Goal: Transaction & Acquisition: Subscribe to service/newsletter

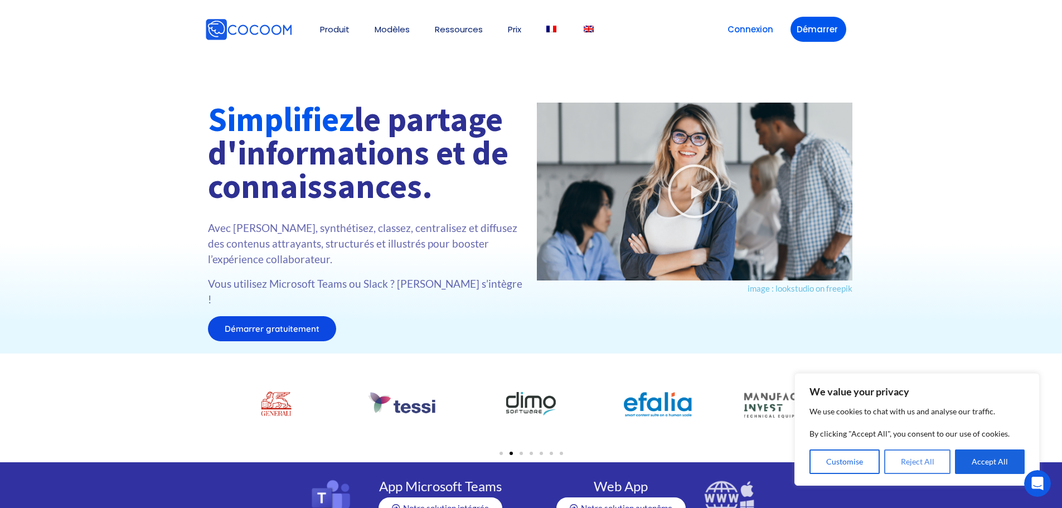
click at [939, 467] on button "Reject All" at bounding box center [917, 461] width 67 height 25
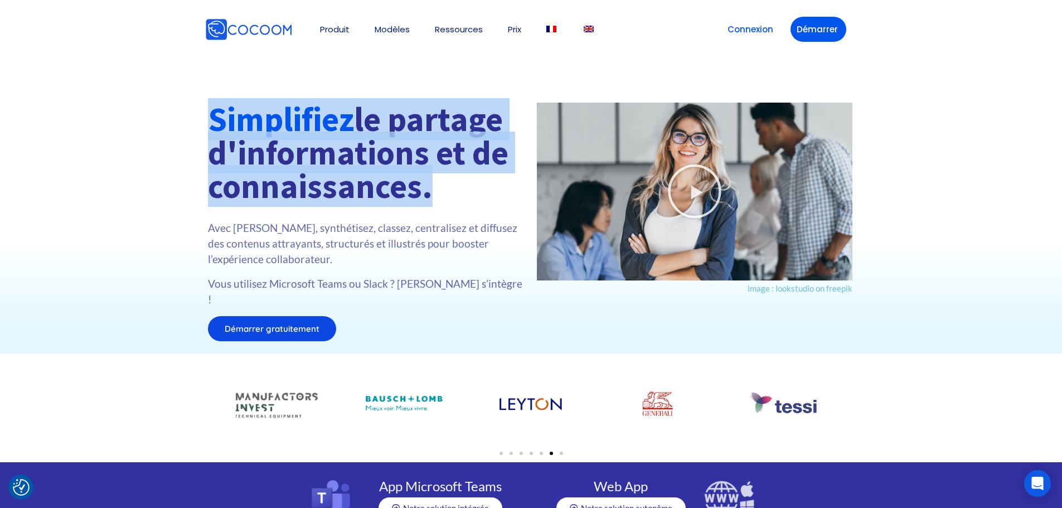
drag, startPoint x: 212, startPoint y: 124, endPoint x: 428, endPoint y: 196, distance: 227.2
click at [423, 195] on h1 "Simplifiez le partage d'informations et de connaissances." at bounding box center [367, 153] width 318 height 100
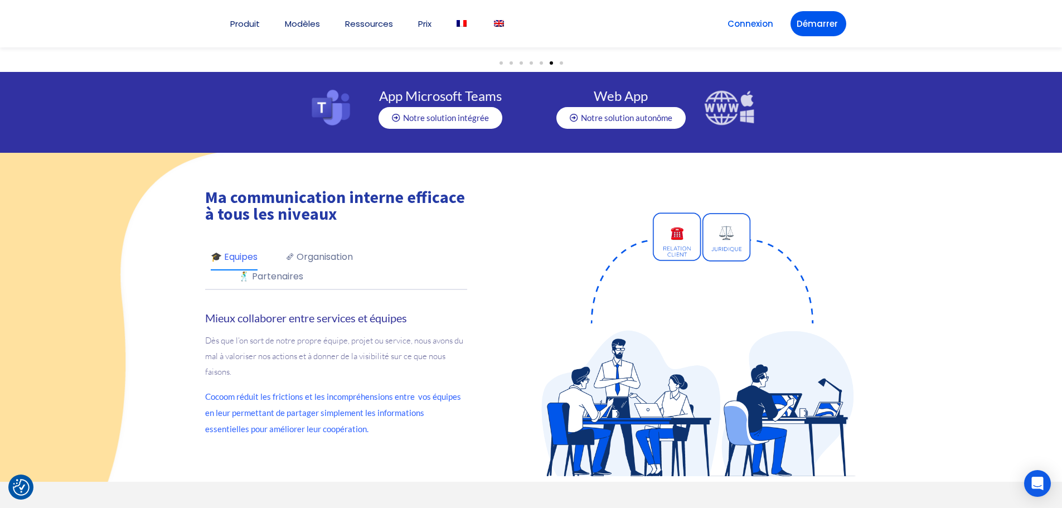
scroll to position [446, 0]
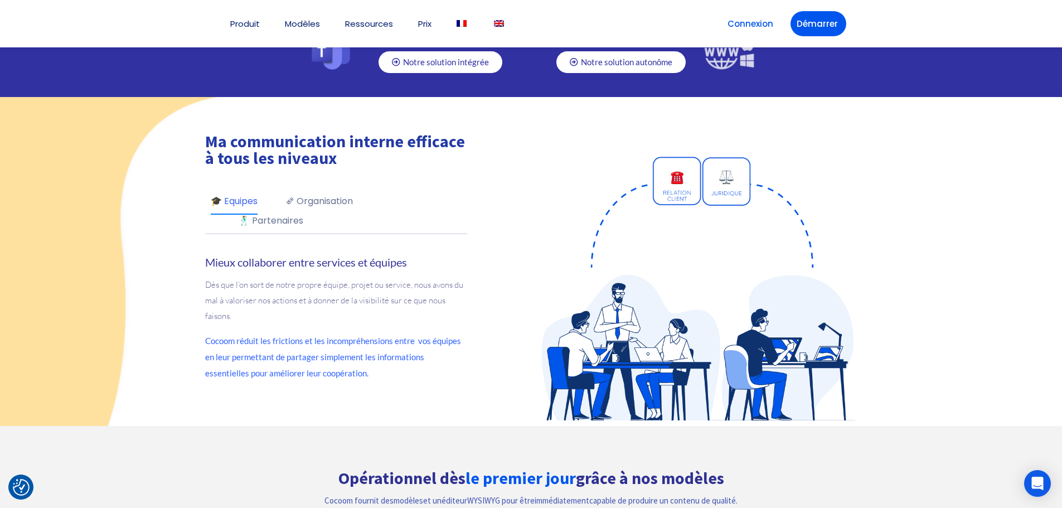
click at [203, 120] on div "Ma communication interne efficace à tous les niveaux 🎓 Equipes 🗞 Organisation 🕺…" at bounding box center [364, 262] width 334 height 318
drag, startPoint x: 202, startPoint y: 124, endPoint x: 371, endPoint y: 139, distance: 169.6
click at [371, 139] on div "Ma communication interne efficace à tous les niveaux 🎓 Equipes 🗞 Organisation 🕺…" at bounding box center [364, 262] width 334 height 318
click at [416, 277] on p "Dès que l’on sort de notre propre équipe, projet ou service, nous avons du mal …" at bounding box center [336, 300] width 262 height 47
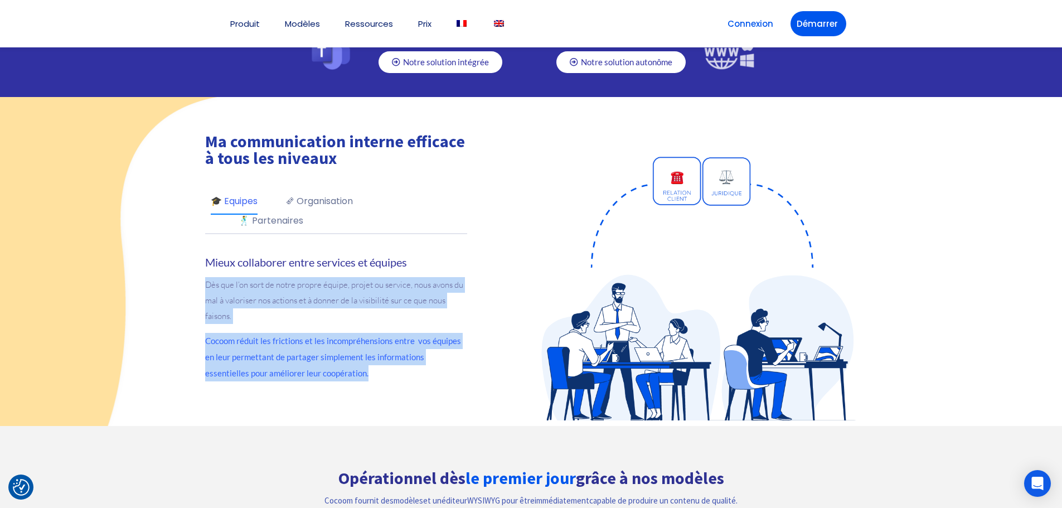
drag, startPoint x: 326, startPoint y: 357, endPoint x: 197, endPoint y: 265, distance: 158.7
click at [197, 265] on div "Ma communication interne efficace à tous les niveaux 🎓 Equipes 🗞 Organisation 🕺…" at bounding box center [364, 262] width 334 height 318
click at [328, 312] on div "Mieux collaborer entre services et équipes Dès que l’on sort de notre propre éq…" at bounding box center [336, 318] width 262 height 126
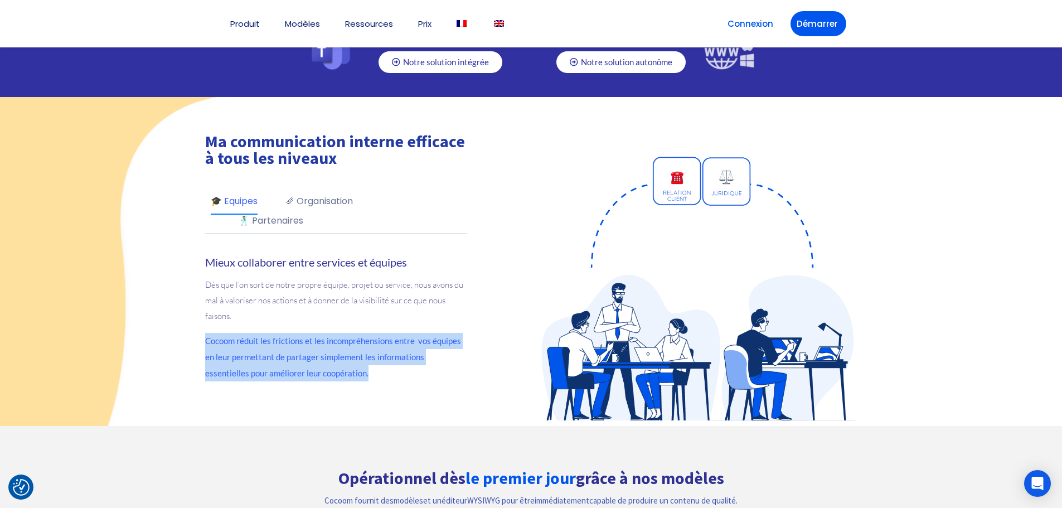
drag, startPoint x: 205, startPoint y: 326, endPoint x: 335, endPoint y: 359, distance: 134.0
click at [335, 359] on div "Ma communication interne efficace à tous les niveaux 🎓 Equipes 🗞 Organisation 🕺…" at bounding box center [364, 262] width 334 height 318
click at [335, 359] on p "Cocoom réduit les frictions et les incompréhensions entre vos équipes en leur p…" at bounding box center [336, 357] width 262 height 48
drag, startPoint x: 332, startPoint y: 352, endPoint x: 187, endPoint y: 324, distance: 147.1
click at [187, 324] on div "Ma communication interne efficace à tous les niveaux 🎓 Equipes 🗞 Organisation 🕺…" at bounding box center [531, 262] width 1051 height 318
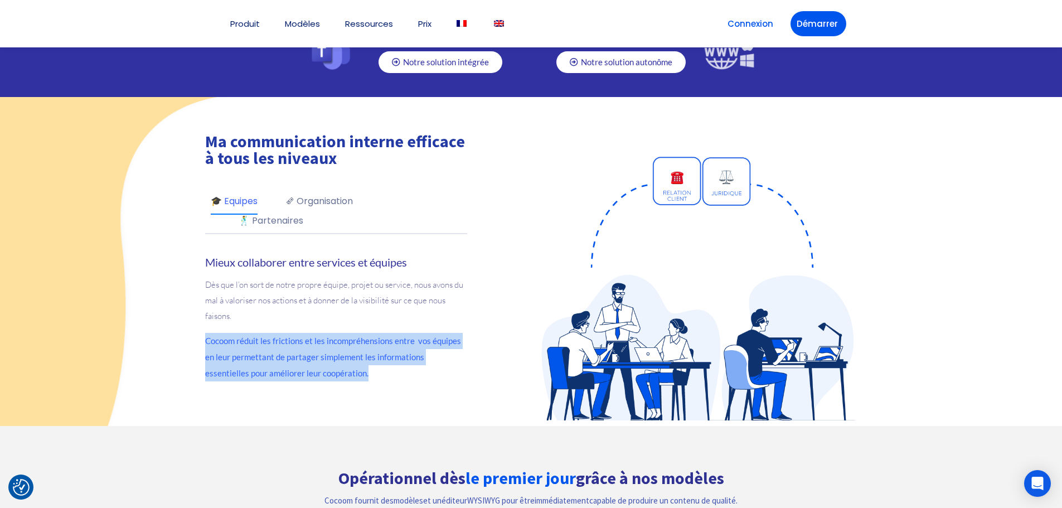
click at [319, 336] on p "Cocoom réduit les frictions et les incompréhensions entre vos équipes en leur p…" at bounding box center [336, 357] width 262 height 48
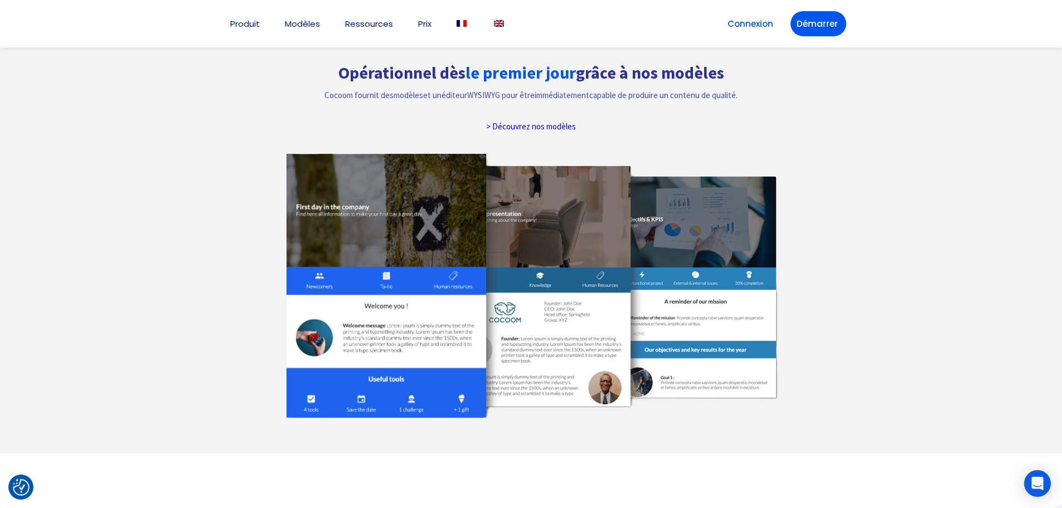
scroll to position [836, 0]
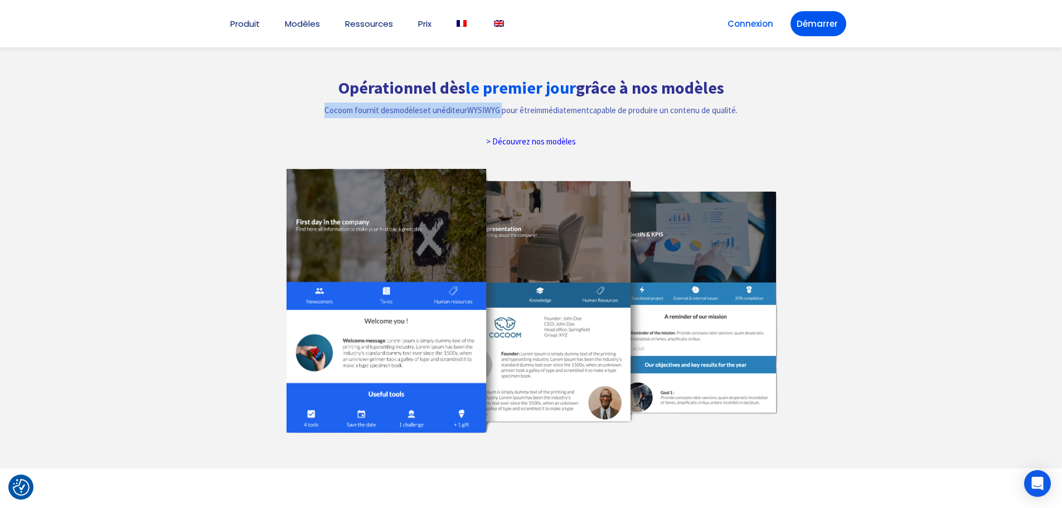
drag, startPoint x: 320, startPoint y: 90, endPoint x: 498, endPoint y: 93, distance: 177.8
click at [498, 103] on p "Cocoom fournit des modèles et un éditeur WYSIWYG pour être immédiatement capabl…" at bounding box center [531, 111] width 508 height 16
click at [494, 103] on p "Cocoom fournit des modèles et un éditeur WYSIWYG pour être immédiatement capabl…" at bounding box center [531, 111] width 508 height 16
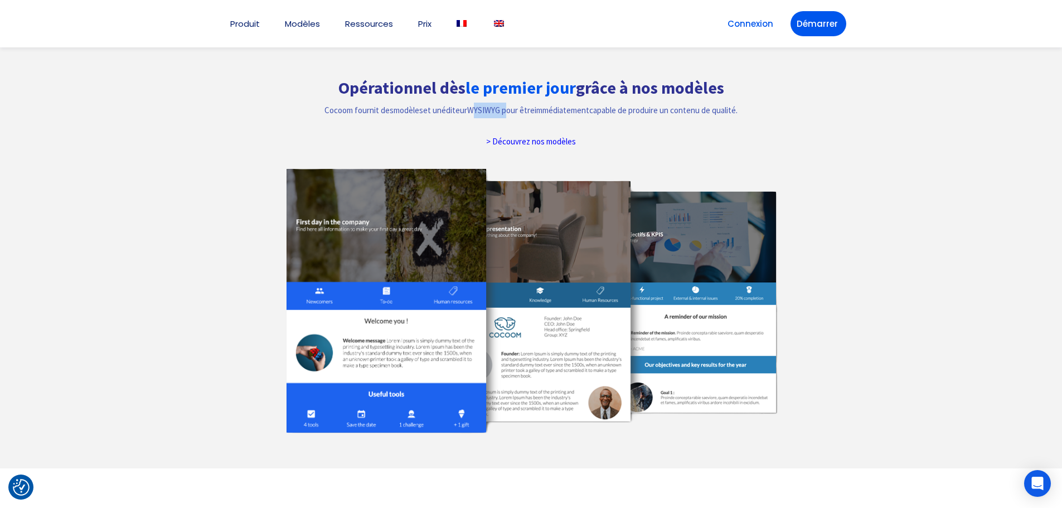
click at [494, 103] on p "Cocoom fournit des modèles et un éditeur WYSIWYG pour être immédiatement capabl…" at bounding box center [531, 111] width 508 height 16
click at [469, 103] on p "Cocoom fournit des modèles et un éditeur WYSIWYG pour être immédiatement capabl…" at bounding box center [531, 111] width 508 height 16
click at [491, 103] on p "Cocoom fournit des modèles et un éditeur WYSIWYG pour être immédiatement capabl…" at bounding box center [531, 111] width 508 height 16
click at [484, 103] on p "Cocoom fournit des modèles et un éditeur WYSIWYG pour être immédiatement capabl…" at bounding box center [531, 111] width 508 height 16
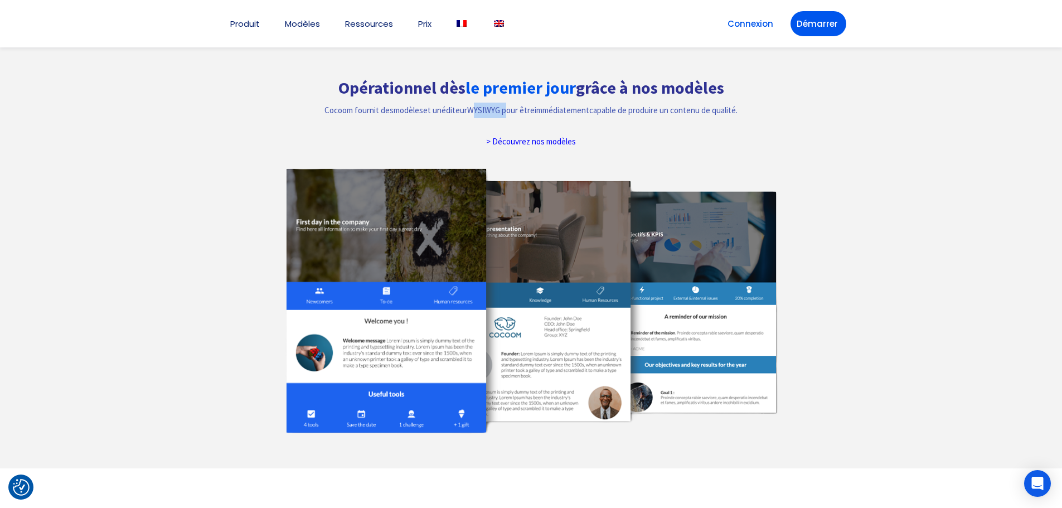
click at [484, 103] on p "Cocoom fournit des modèles et un éditeur WYSIWYG pour être immédiatement capabl…" at bounding box center [531, 111] width 508 height 16
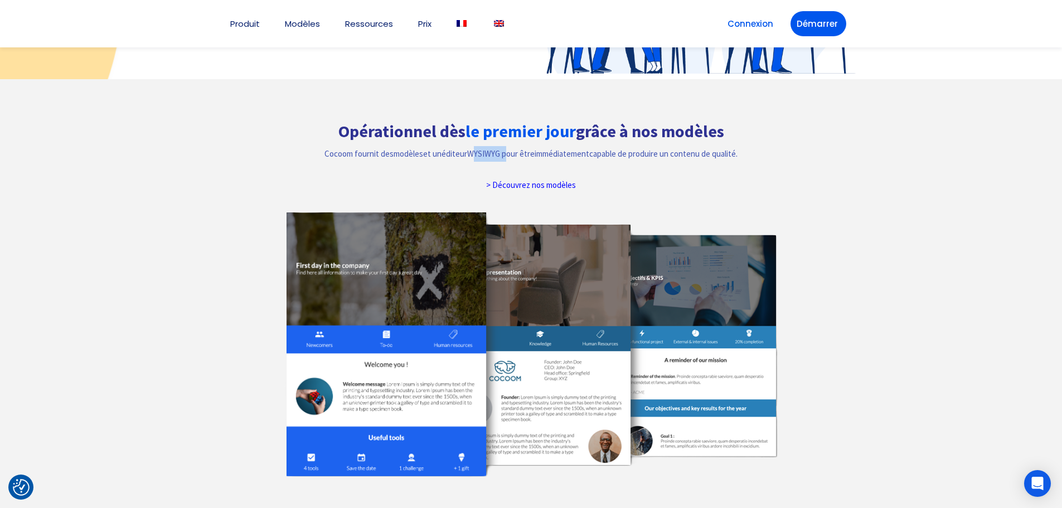
scroll to position [780, 0]
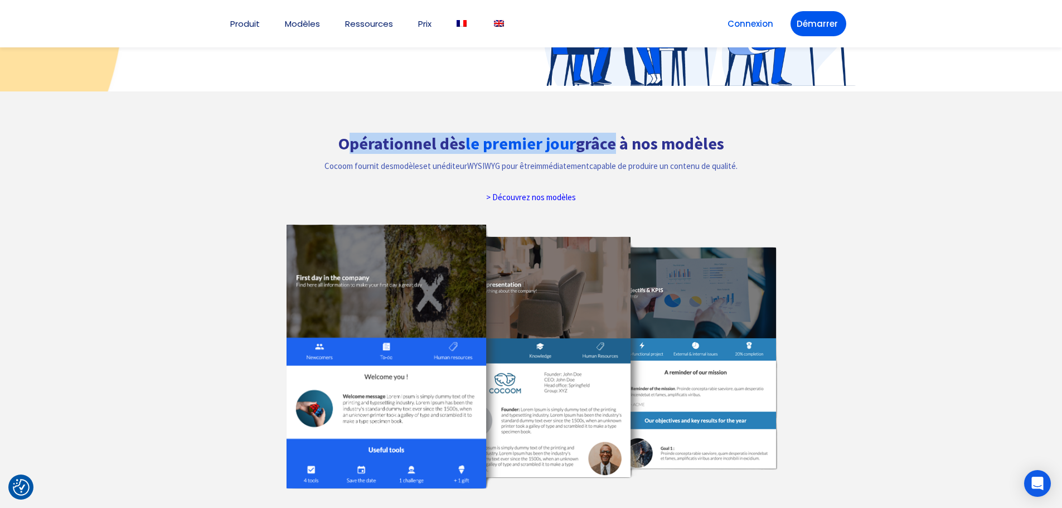
drag, startPoint x: 344, startPoint y: 125, endPoint x: 611, endPoint y: 128, distance: 267.0
click at [611, 135] on h2 "Opérationnel dès le premier jour grâce à nos modèles" at bounding box center [531, 143] width 535 height 17
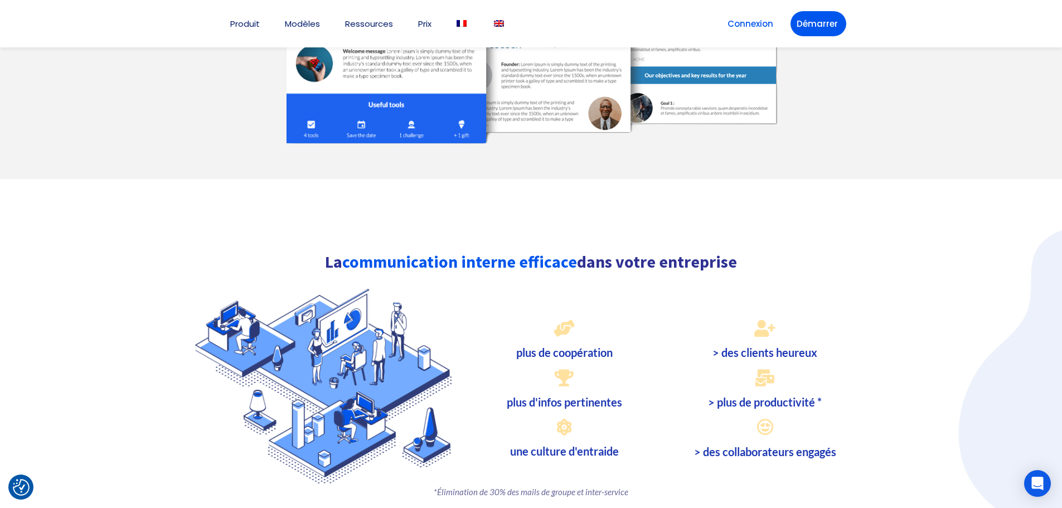
scroll to position [1226, 0]
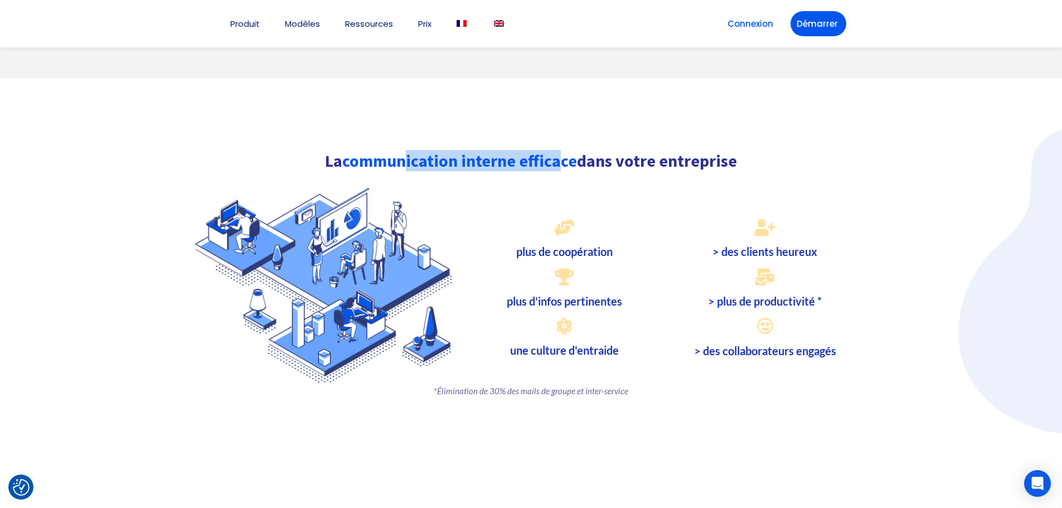
drag, startPoint x: 408, startPoint y: 140, endPoint x: 559, endPoint y: 138, distance: 151.1
click at [559, 150] on font "communication interne efficace" at bounding box center [459, 160] width 235 height 21
click at [648, 152] on h2 "La communication interne efficace dans votre entreprise" at bounding box center [531, 160] width 669 height 17
drag, startPoint x: 346, startPoint y: 147, endPoint x: 516, endPoint y: 138, distance: 170.8
click at [516, 150] on font "communication interne efficace" at bounding box center [459, 160] width 235 height 21
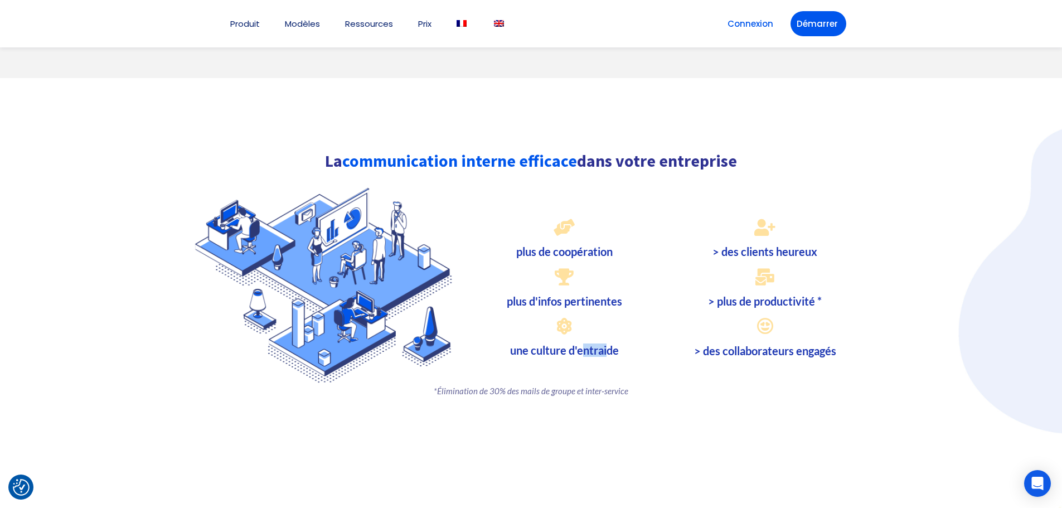
drag, startPoint x: 584, startPoint y: 340, endPoint x: 676, endPoint y: 341, distance: 92.5
click at [641, 343] on div "plus de coopération plus d'infos pertinentes une culture d'entraide" at bounding box center [565, 285] width 190 height 186
drag, startPoint x: 782, startPoint y: 333, endPoint x: 813, endPoint y: 330, distance: 30.8
click at [812, 345] on h3 "> des collaborateurs engagés" at bounding box center [765, 350] width 190 height 11
drag, startPoint x: 803, startPoint y: 285, endPoint x: 745, endPoint y: 289, distance: 57.5
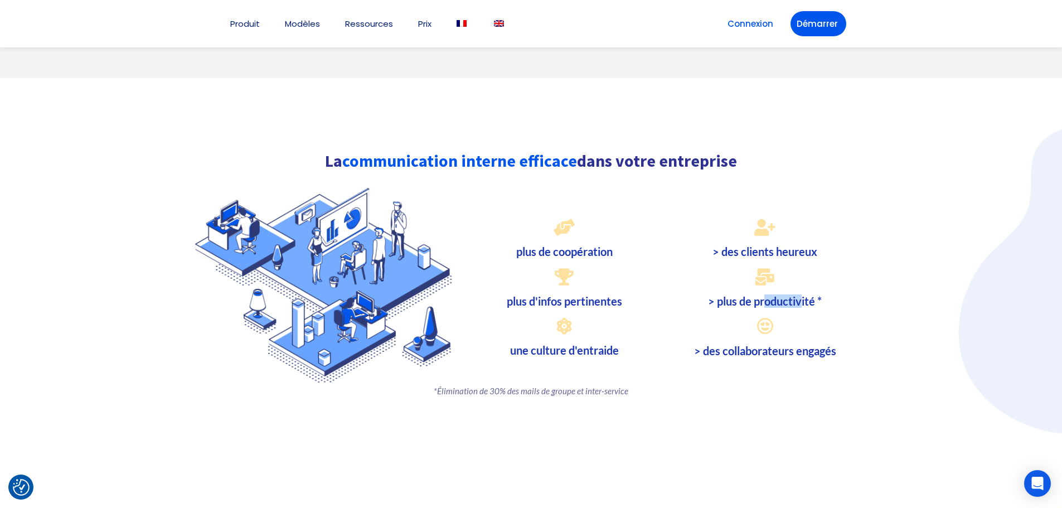
click at [745, 295] on h3 "> plus de productivité *" at bounding box center [765, 300] width 190 height 11
click at [833, 345] on h3 "> des collaborateurs engagés" at bounding box center [765, 350] width 190 height 11
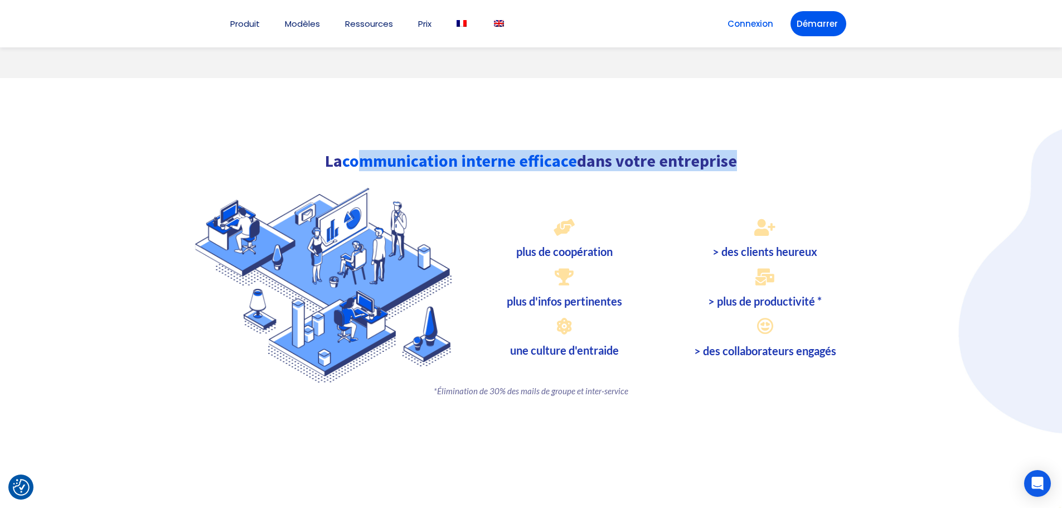
drag, startPoint x: 357, startPoint y: 147, endPoint x: 459, endPoint y: 154, distance: 101.7
click at [459, 154] on div "La communication interne efficace dans votre entreprise plus de coopération plu…" at bounding box center [531, 279] width 669 height 255
click at [478, 150] on font "communication interne efficace" at bounding box center [459, 160] width 235 height 21
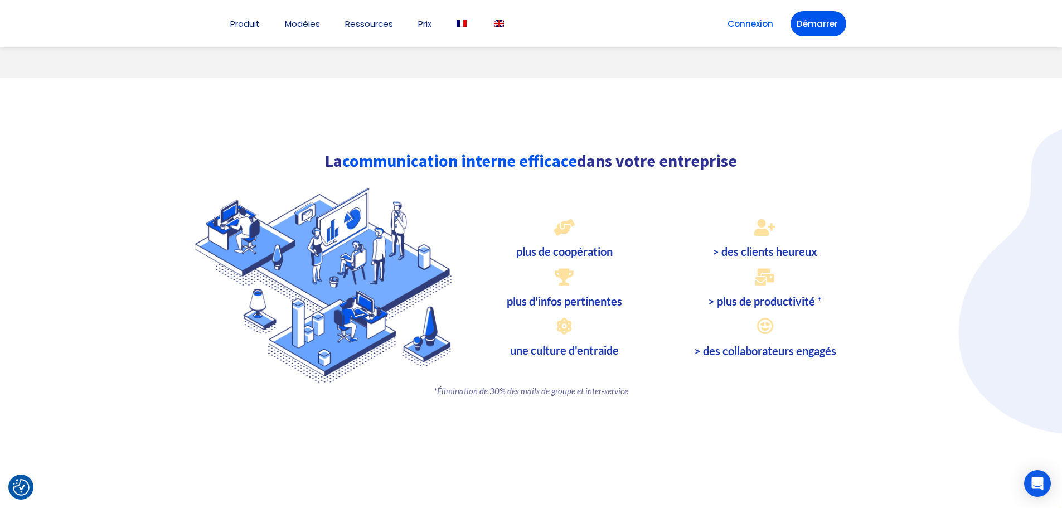
scroll to position [1171, 0]
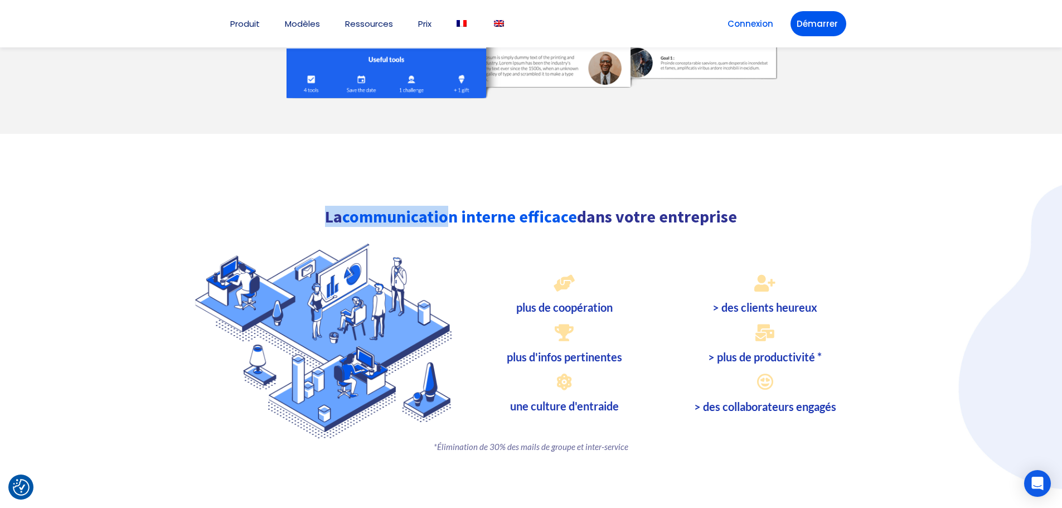
drag, startPoint x: 326, startPoint y: 195, endPoint x: 457, endPoint y: 195, distance: 131.0
click at [457, 208] on h2 "La communication interne efficace dans votre entreprise" at bounding box center [531, 216] width 669 height 17
drag, startPoint x: 515, startPoint y: 196, endPoint x: 522, endPoint y: 200, distance: 8.2
click at [516, 206] on font "communication interne efficace" at bounding box center [459, 216] width 235 height 21
drag, startPoint x: 514, startPoint y: 200, endPoint x: 319, endPoint y: 208, distance: 195.2
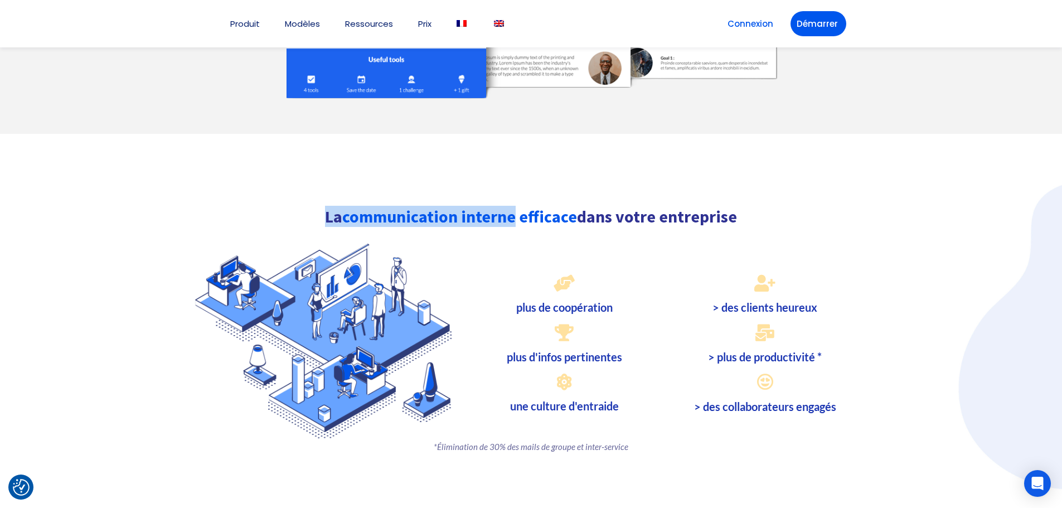
click at [319, 208] on h2 "La communication interne efficace dans votre entreprise" at bounding box center [531, 216] width 669 height 17
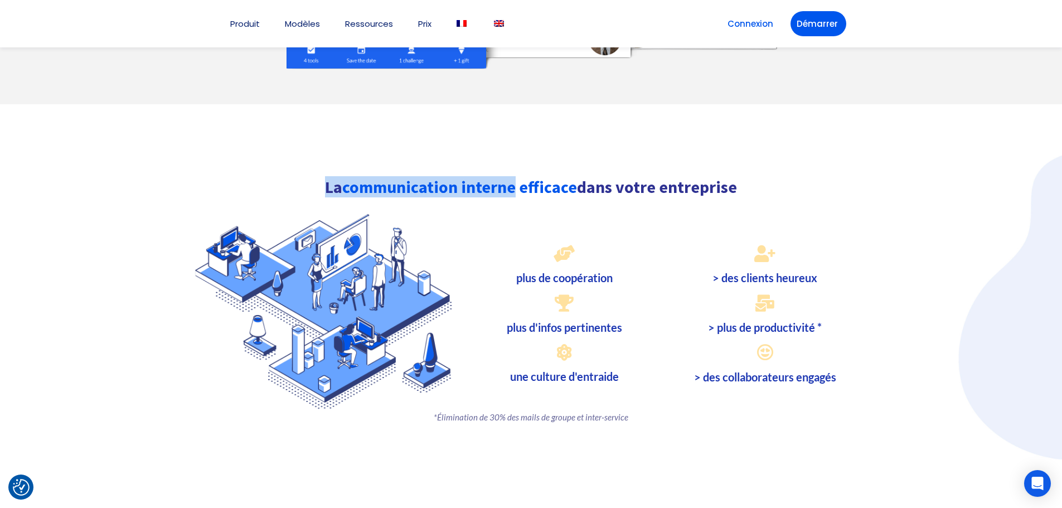
scroll to position [1226, 0]
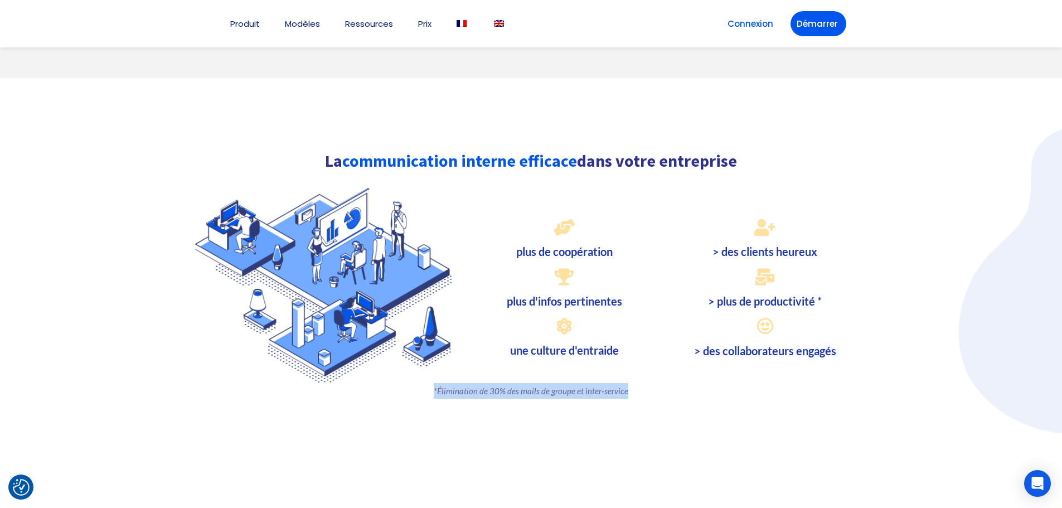
drag, startPoint x: 627, startPoint y: 375, endPoint x: 434, endPoint y: 377, distance: 192.3
click at [434, 383] on p "* Élimination de 30% des mails de groupe et inter-service" at bounding box center [531, 391] width 669 height 16
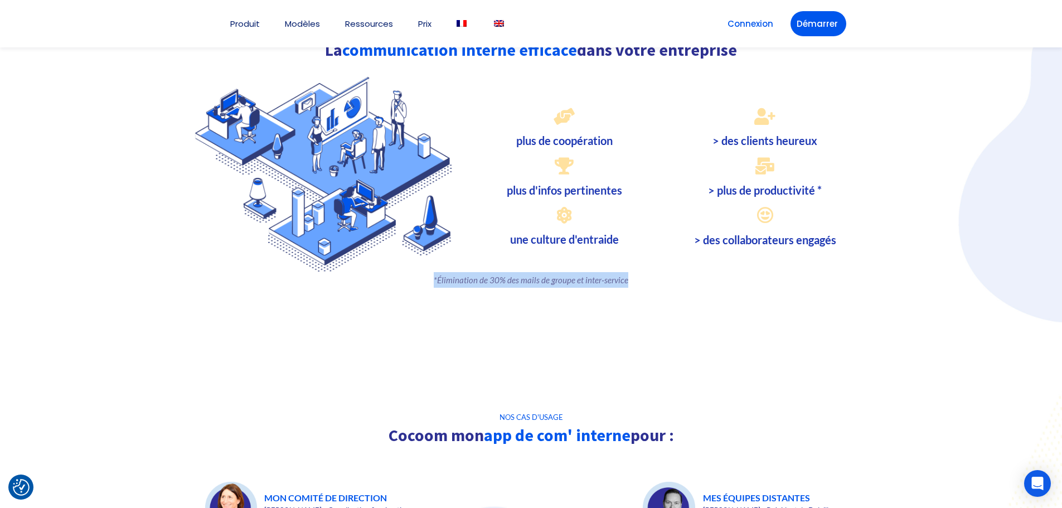
scroll to position [1338, 0]
click at [469, 274] on span "Élimination de 30% des mails de groupe et inter-service" at bounding box center [532, 279] width 191 height 10
drag, startPoint x: 506, startPoint y: 263, endPoint x: 586, endPoint y: 265, distance: 80.3
click at [585, 274] on span "Élimination de 30% des mails de groupe et inter-service" at bounding box center [532, 279] width 191 height 10
click at [632, 271] on p "* Élimination de 30% des mails de groupe et inter-service" at bounding box center [531, 279] width 669 height 16
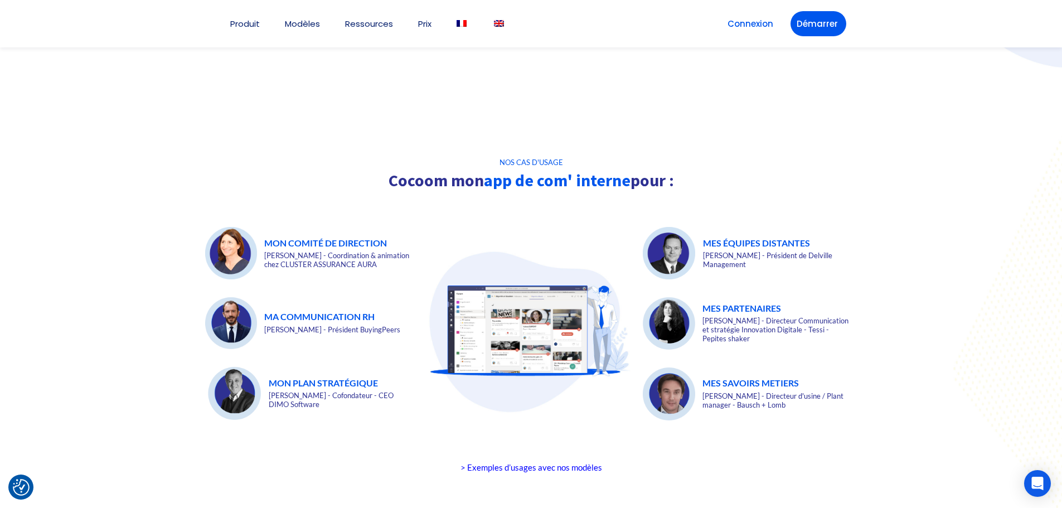
scroll to position [1616, 0]
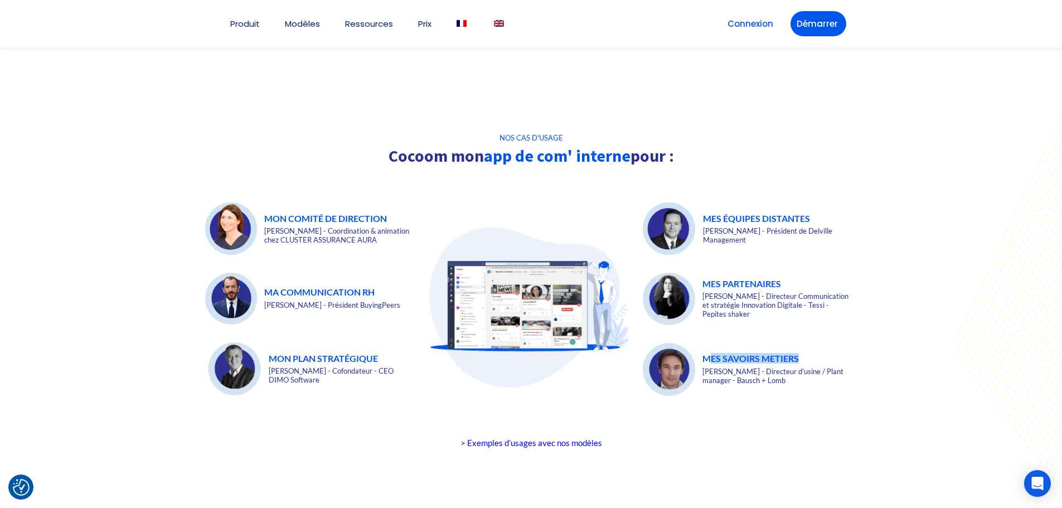
drag, startPoint x: 817, startPoint y: 344, endPoint x: 711, endPoint y: 344, distance: 105.3
click at [711, 353] on h6 "MES SAVOIRS METIERS" at bounding box center [777, 358] width 150 height 11
drag, startPoint x: 812, startPoint y: 265, endPoint x: 700, endPoint y: 264, distance: 112.6
click at [700, 271] on div "MES PARTENAIRES Emmanuelle ERTEL - Directeur Communication et stratégie Innovat…" at bounding box center [748, 298] width 210 height 54
drag, startPoint x: 819, startPoint y: 204, endPoint x: 692, endPoint y: 208, distance: 127.2
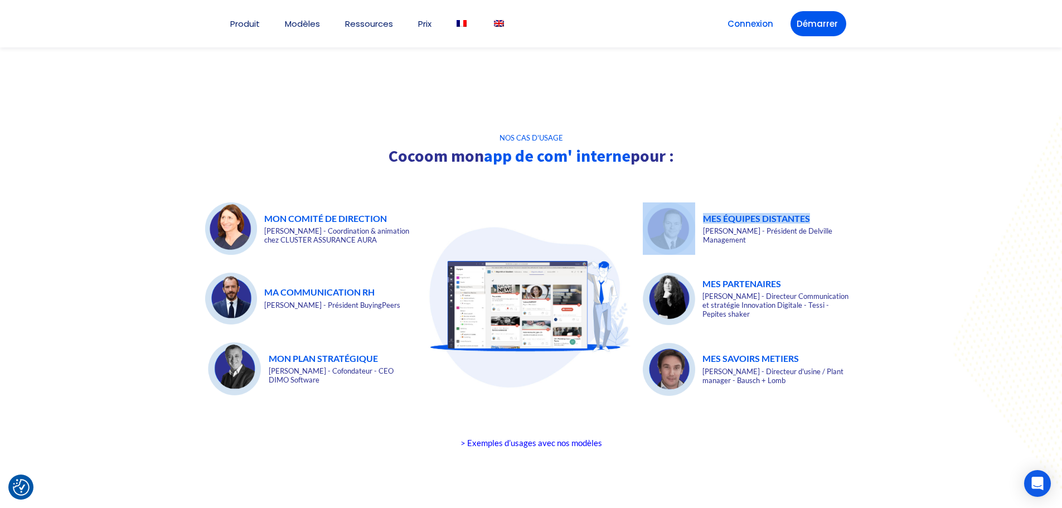
click at [692, 208] on div "MES ÉQUIPES DISTANTES Patrick Abadie - Président de Delville Management" at bounding box center [748, 228] width 210 height 52
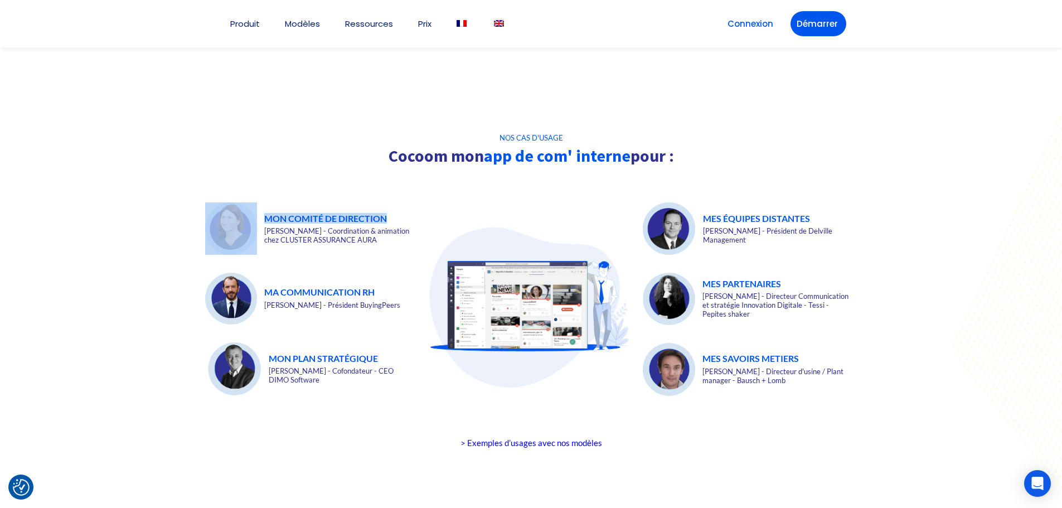
drag, startPoint x: 415, startPoint y: 205, endPoint x: 285, endPoint y: 217, distance: 129.9
click at [254, 203] on div "MON COMITÉ DE DIRECTION Sophie Castelbou - Coordination & animation chez CLUSTE…" at bounding box center [309, 307] width 219 height 221
click at [395, 271] on div "MA COMMUNICATION RH Jérôme PIERUCCI - Président BuyingPeers" at bounding box center [309, 298] width 208 height 54
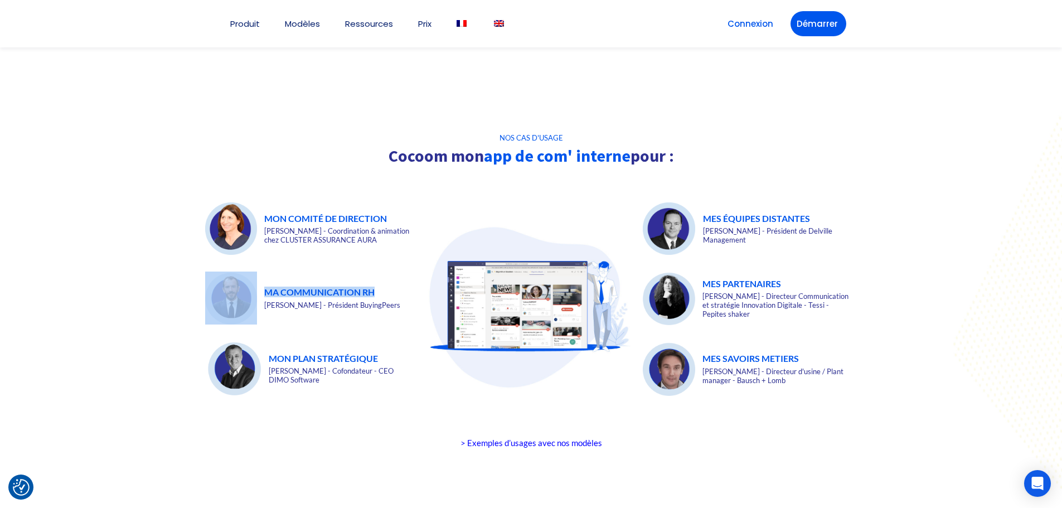
drag, startPoint x: 405, startPoint y: 277, endPoint x: 247, endPoint y: 278, distance: 157.7
click at [247, 278] on div "MA COMMUNICATION RH Jérôme PIERUCCI - Président BuyingPeers" at bounding box center [309, 298] width 208 height 54
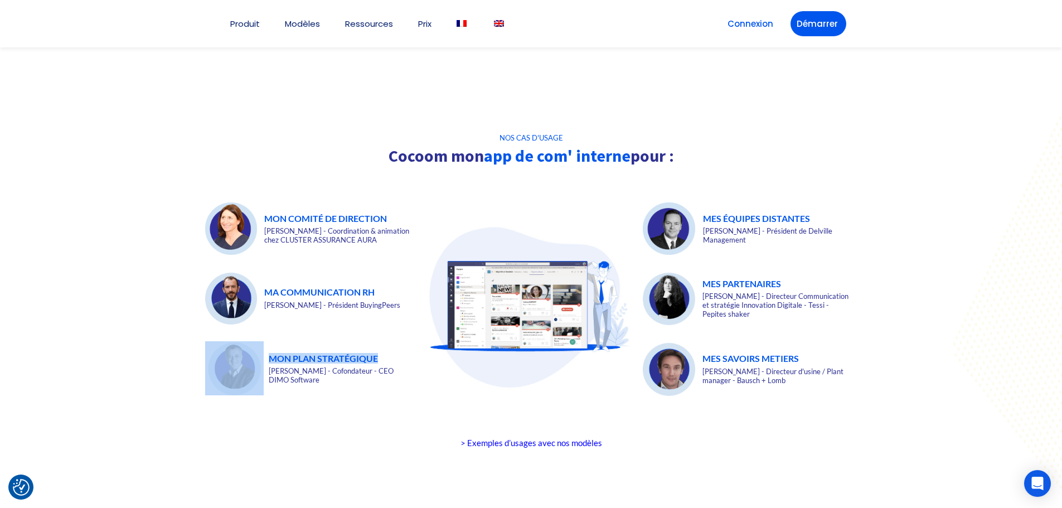
drag, startPoint x: 407, startPoint y: 339, endPoint x: 255, endPoint y: 337, distance: 152.2
click at [255, 341] on div "MON PLAN STRATÉGIQUE Jean-Paul GENOUX - Cofondateur - CEO DIMO Software" at bounding box center [309, 368] width 208 height 54
click at [819, 444] on div at bounding box center [531, 296] width 1062 height 431
drag, startPoint x: 806, startPoint y: 372, endPoint x: 656, endPoint y: 199, distance: 228.8
click at [656, 202] on div "MES ÉQUIPES DISTANTES Patrick Abadie - Président de Delville Management MES PAR…" at bounding box center [748, 307] width 210 height 210
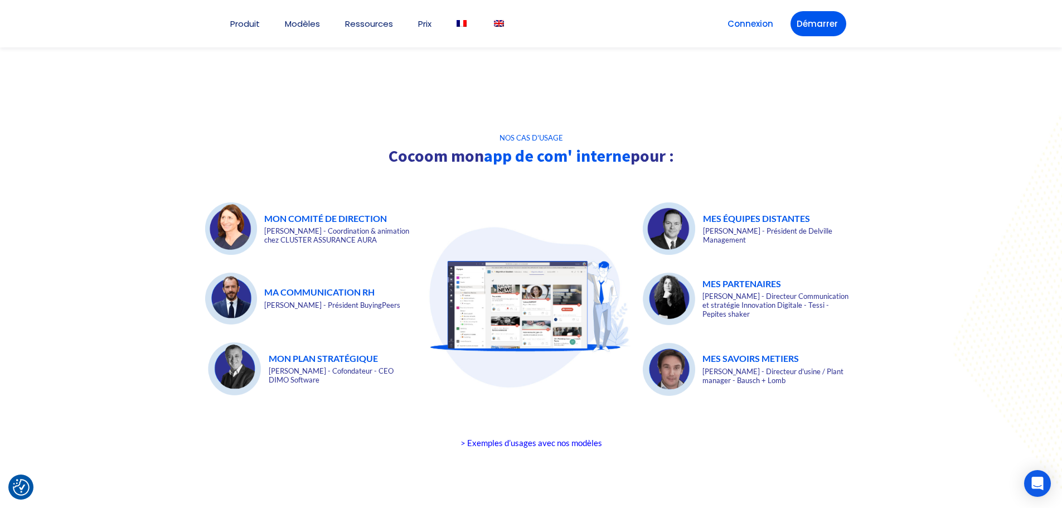
click at [910, 356] on div at bounding box center [531, 296] width 1062 height 431
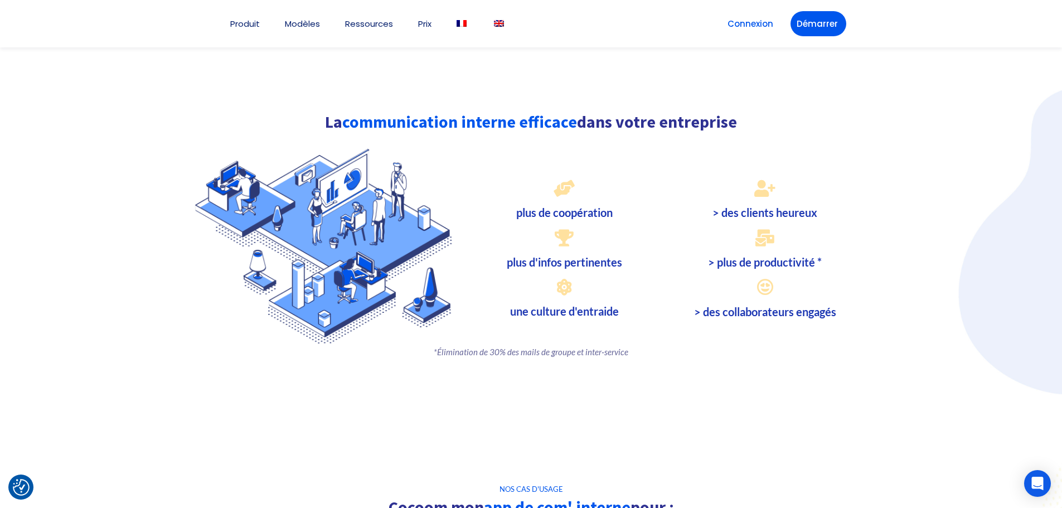
scroll to position [1282, 0]
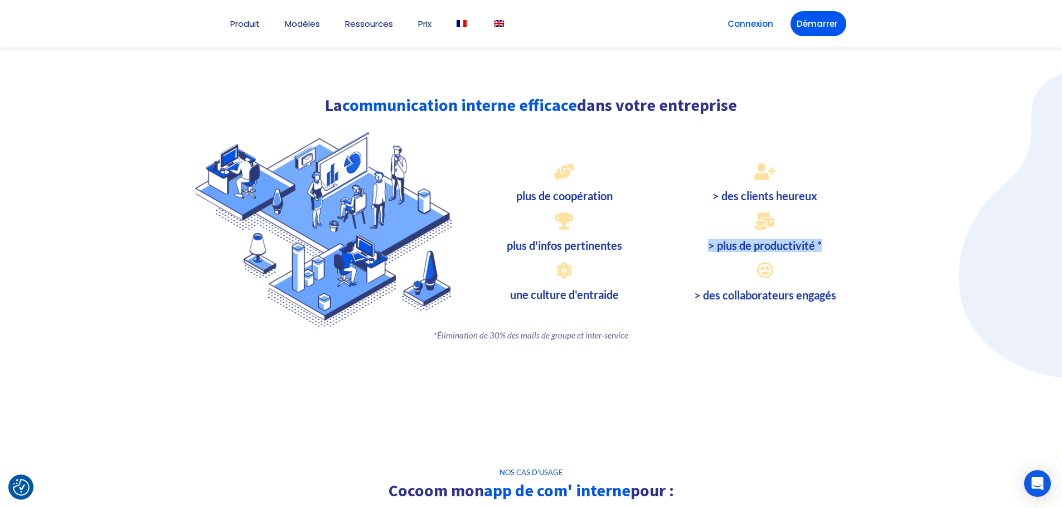
drag, startPoint x: 707, startPoint y: 230, endPoint x: 843, endPoint y: 229, distance: 135.5
click at [843, 240] on h3 "> plus de productivité *" at bounding box center [765, 245] width 190 height 11
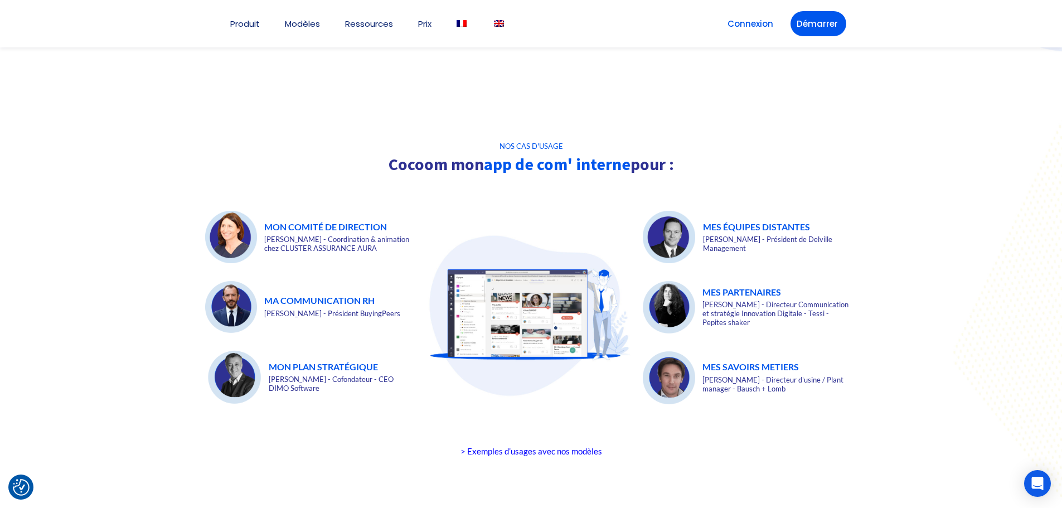
scroll to position [1616, 0]
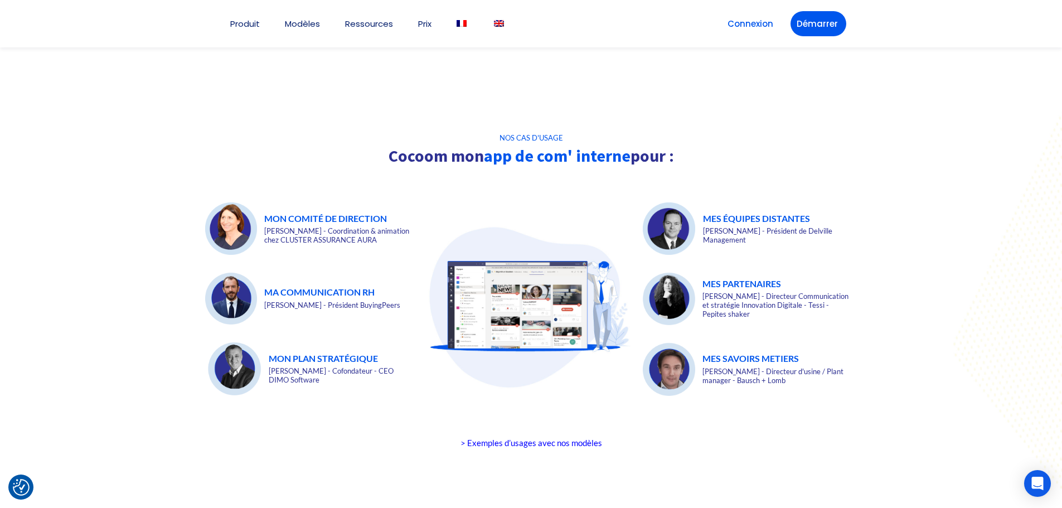
drag, startPoint x: 381, startPoint y: 378, endPoint x: 208, endPoint y: 193, distance: 252.8
click at [208, 202] on div "MON COMITÉ DE DIRECTION Sophie Castelbou - Coordination & animation chez CLUSTE…" at bounding box center [309, 307] width 208 height 210
click at [376, 418] on div at bounding box center [531, 426] width 663 height 17
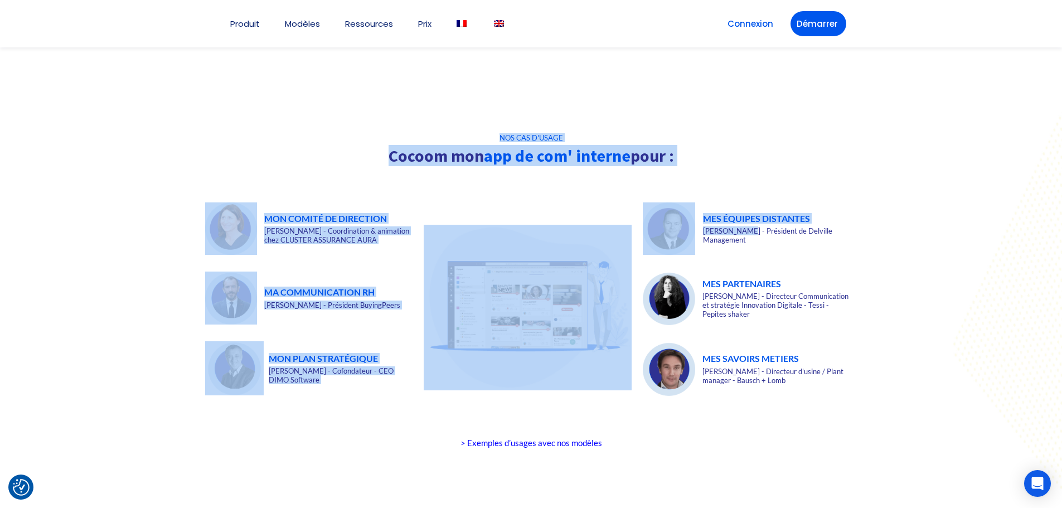
drag, startPoint x: 934, startPoint y: 400, endPoint x: 744, endPoint y: 215, distance: 265.3
click at [744, 215] on section "NOS CAS D'USAGE Cocoom mon app de com' interne pour : MON COMITÉ DE DIRECTION S…" at bounding box center [531, 296] width 1062 height 431
click at [881, 273] on div at bounding box center [531, 296] width 1062 height 431
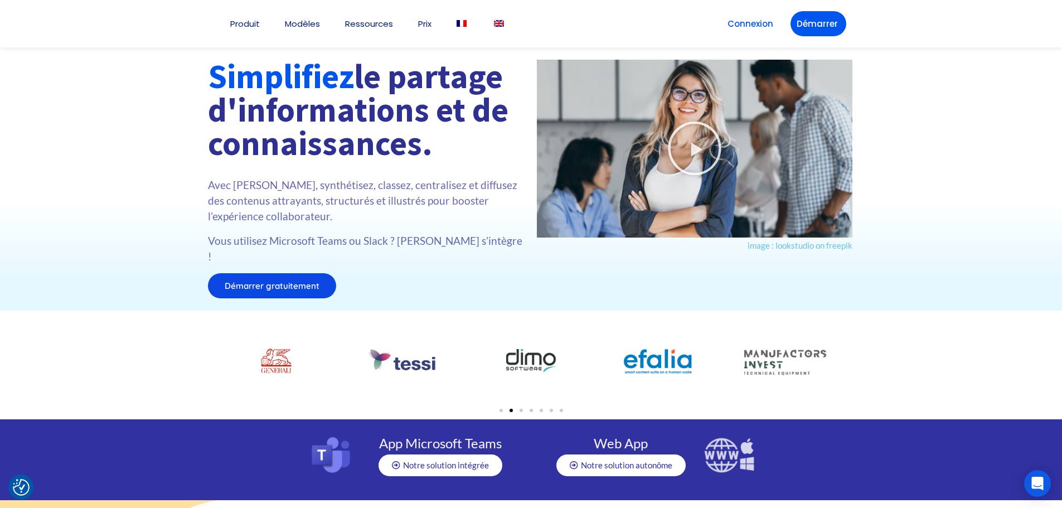
scroll to position [0, 0]
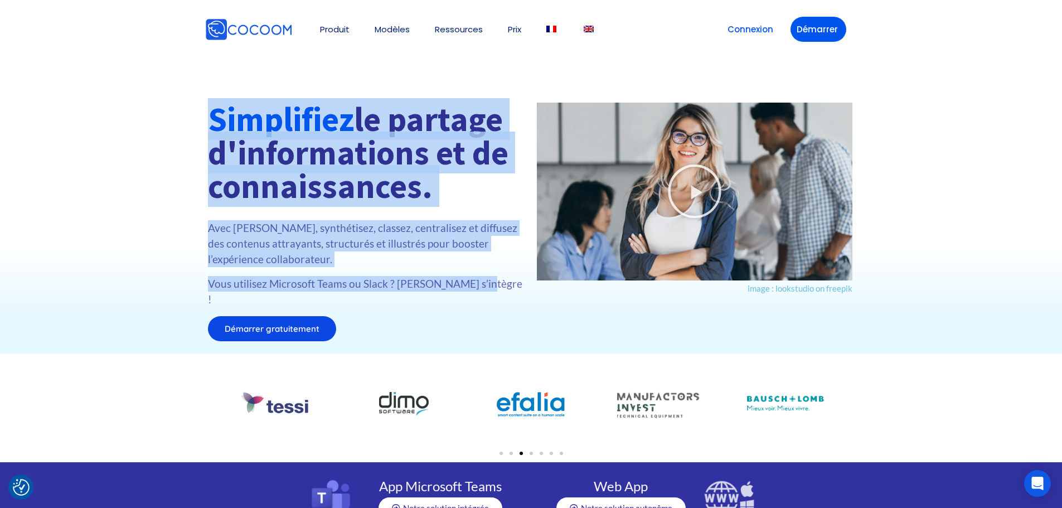
drag, startPoint x: 209, startPoint y: 114, endPoint x: 483, endPoint y: 286, distance: 323.4
click at [482, 288] on div "Simplifiez le partage d'informations et de connaissances. Avec Cocoom, synthéti…" at bounding box center [367, 222] width 318 height 239
click at [484, 285] on p "Vous utilisez Microsoft Teams ou Slack ? [PERSON_NAME] s’intègre !" at bounding box center [367, 291] width 318 height 31
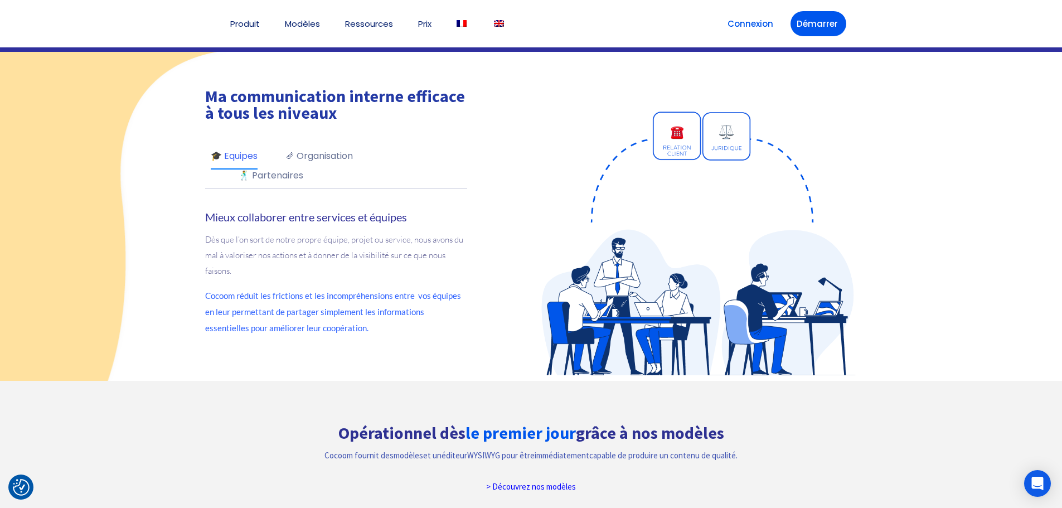
scroll to position [502, 0]
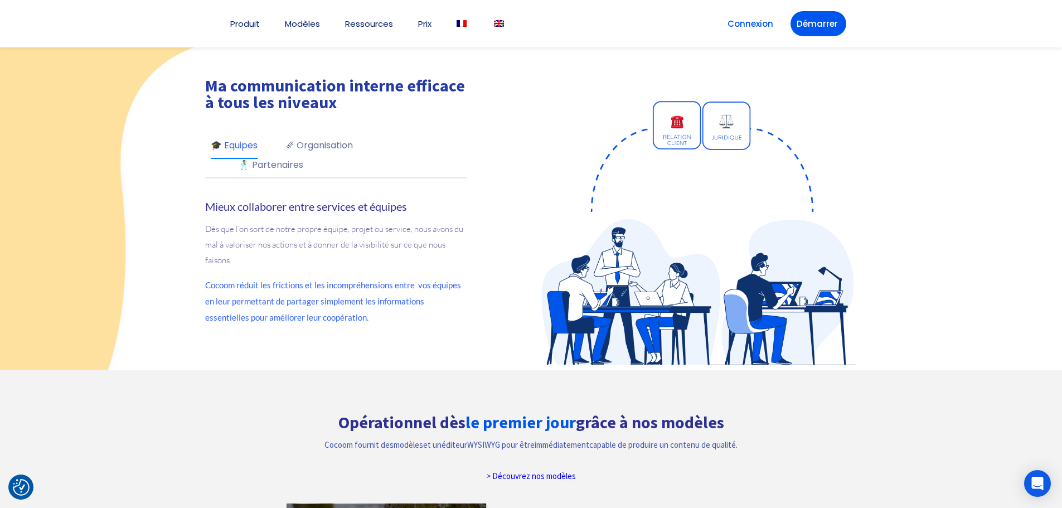
click at [335, 138] on link "🗞 Organisation" at bounding box center [318, 148] width 67 height 20
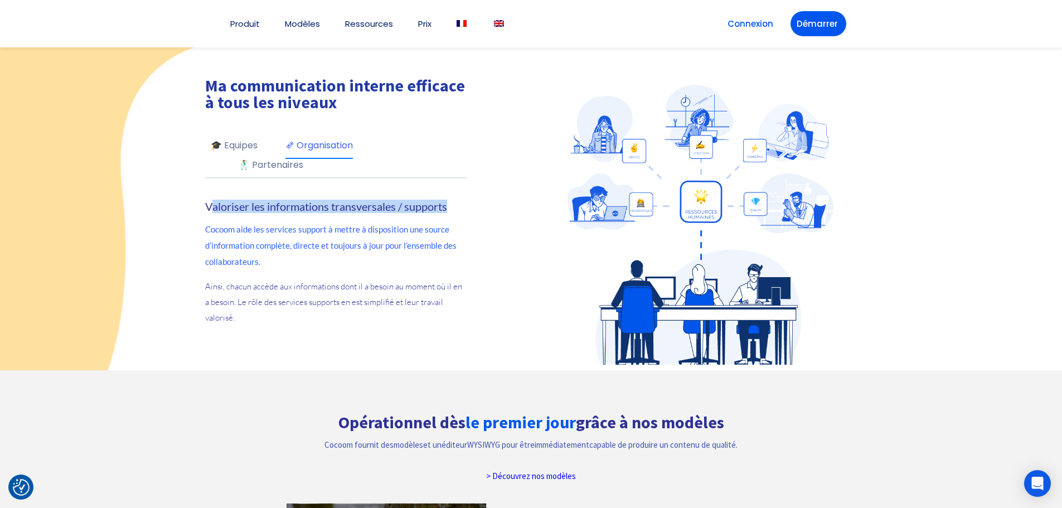
drag, startPoint x: 208, startPoint y: 204, endPoint x: 474, endPoint y: 202, distance: 265.9
click at [474, 202] on div "Ma communication interne efficace à tous les niveaux 🎓 Equipes 🗞 Organisation 🕺…" at bounding box center [364, 206] width 318 height 258
click at [447, 201] on strong "Valoriser les informations transversales / supports" at bounding box center [326, 206] width 242 height 13
drag, startPoint x: 457, startPoint y: 197, endPoint x: 170, endPoint y: 196, distance: 287.1
click at [170, 196] on div "Ma communication interne efficace à tous les niveaux 🎓 Equipes 🗞 Organisation 🕺…" at bounding box center [531, 206] width 1051 height 318
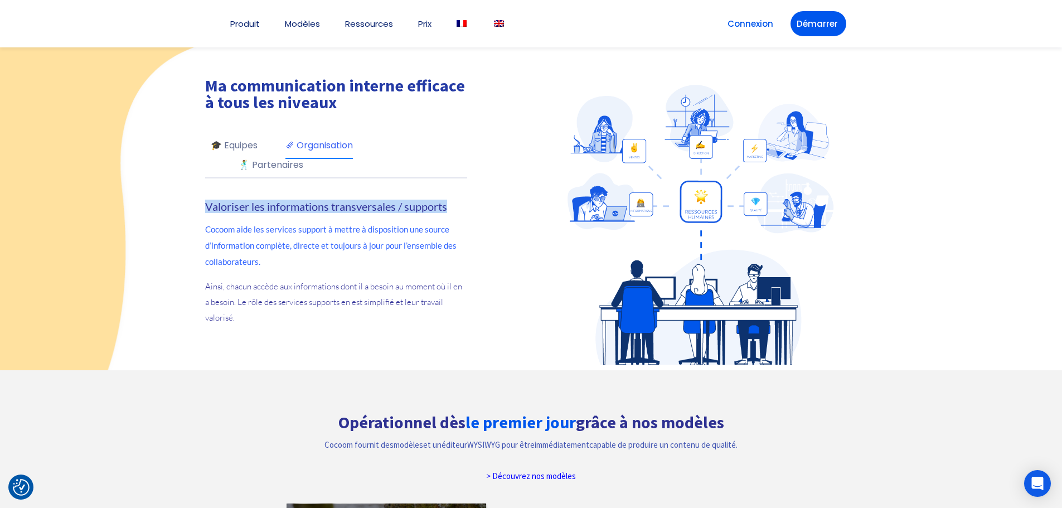
click at [256, 138] on link "🎓 Equipes" at bounding box center [234, 148] width 47 height 20
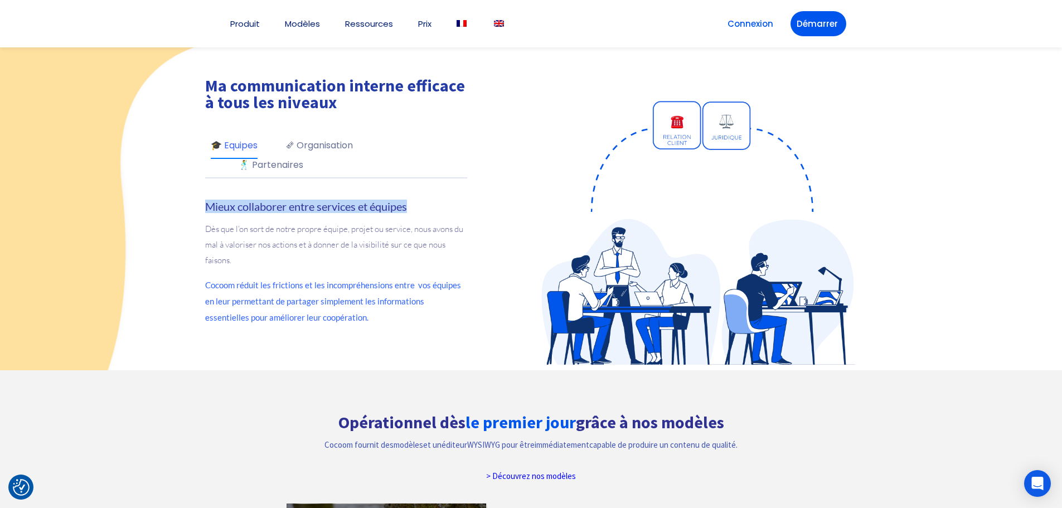
drag, startPoint x: 208, startPoint y: 194, endPoint x: 441, endPoint y: 191, distance: 233.0
click at [441, 200] on h5 "Mieux collaborer entre services et équipes" at bounding box center [336, 206] width 262 height 13
click at [285, 158] on link "🕺 Partenaires" at bounding box center [271, 168] width 65 height 20
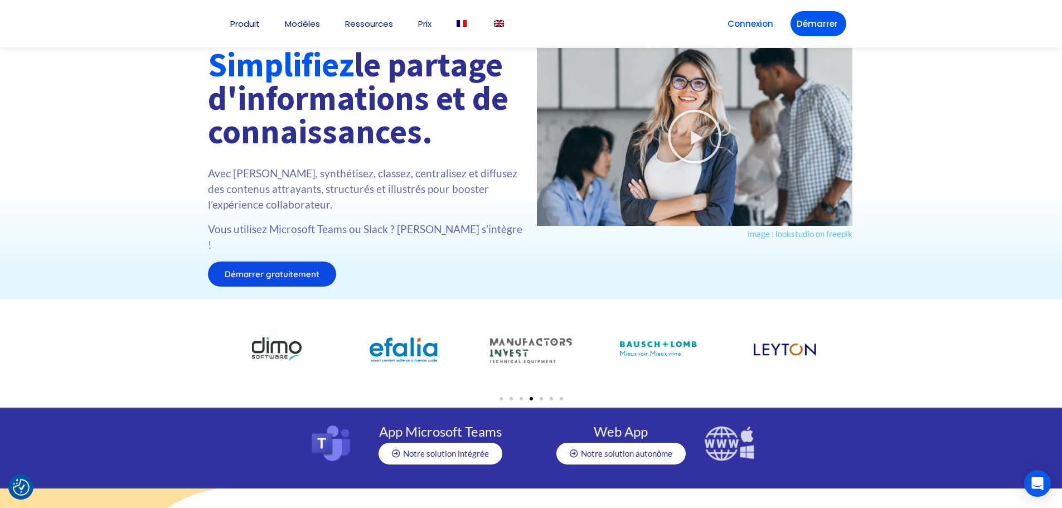
scroll to position [0, 0]
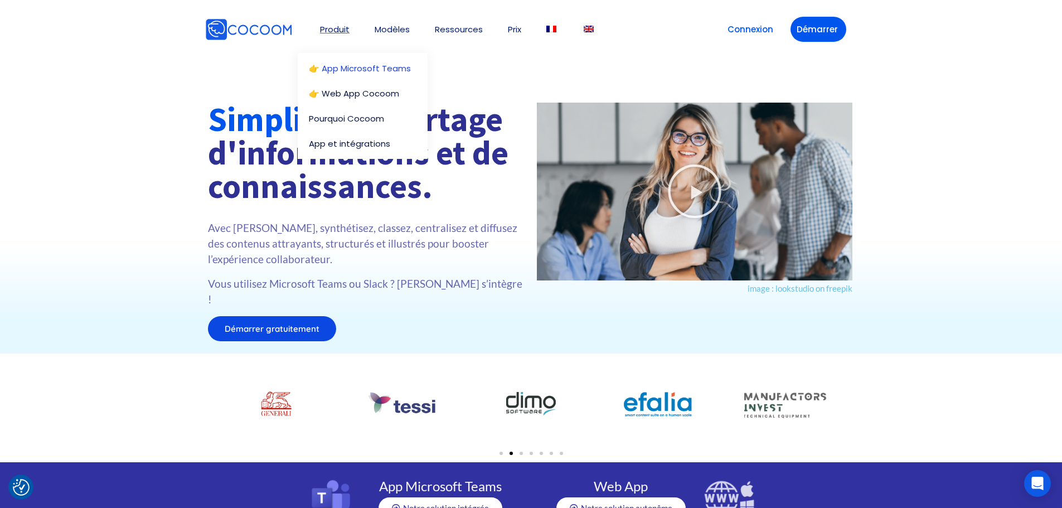
drag, startPoint x: 360, startPoint y: 75, endPoint x: 344, endPoint y: 67, distance: 17.4
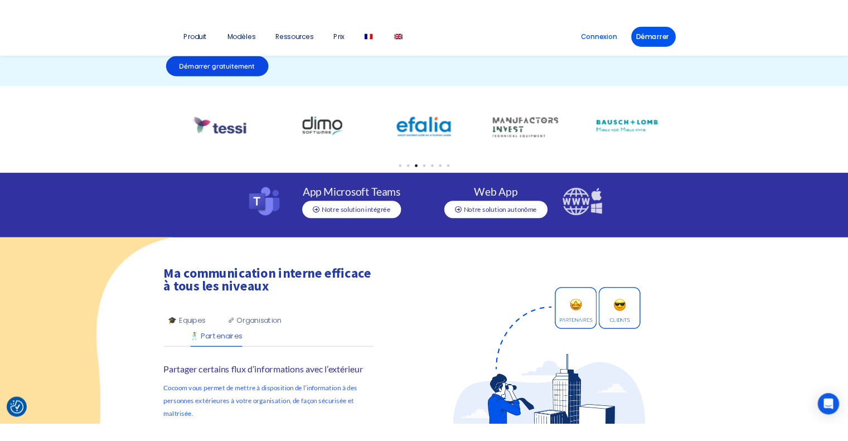
scroll to position [446, 0]
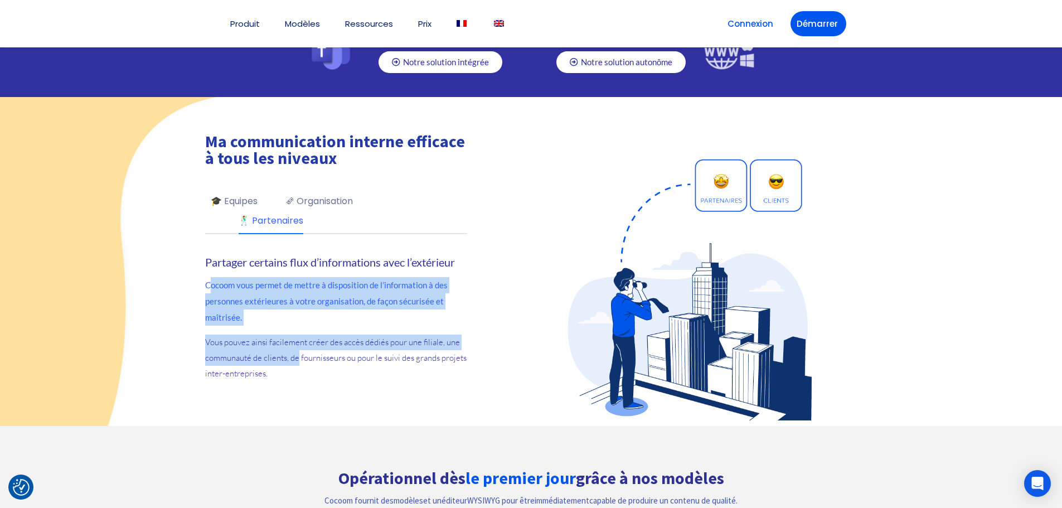
drag, startPoint x: 208, startPoint y: 265, endPoint x: 297, endPoint y: 347, distance: 120.7
click at [297, 346] on div "Partager certains flux d’informations avec l’extérieur Cocoom vous permet de me…" at bounding box center [336, 318] width 262 height 126
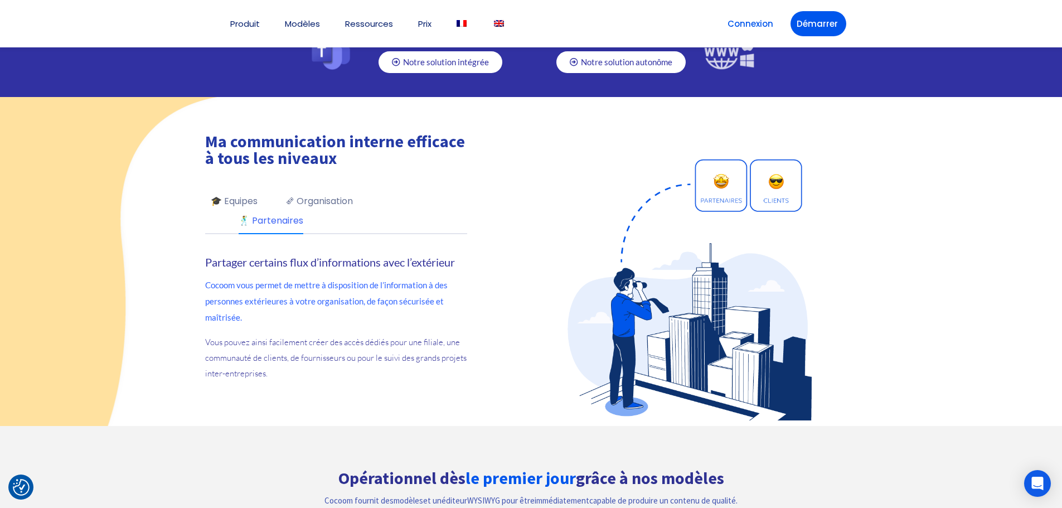
click at [294, 352] on p "Vous pouvez ainsi facilement créer des accès dédiés pour une filiale, une commu…" at bounding box center [336, 357] width 262 height 47
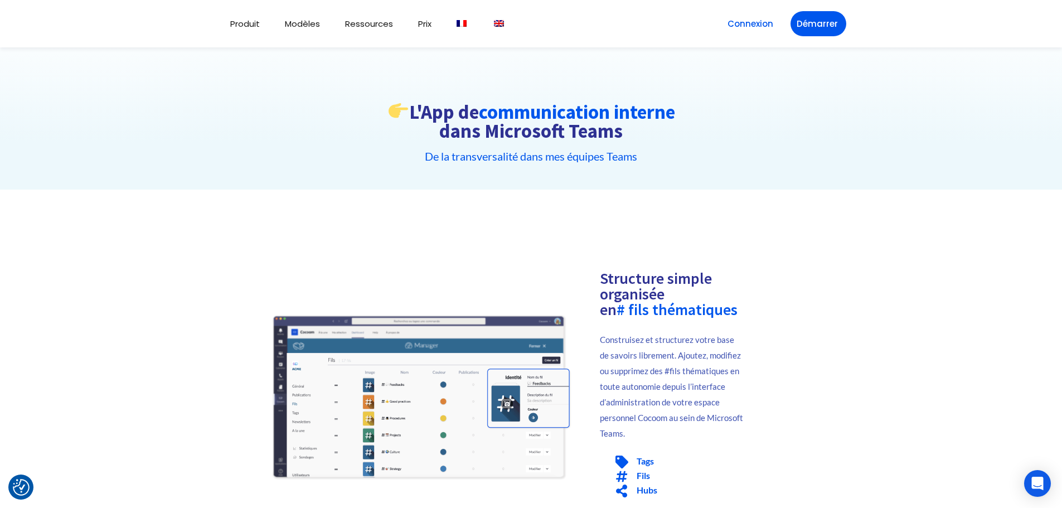
scroll to position [56, 0]
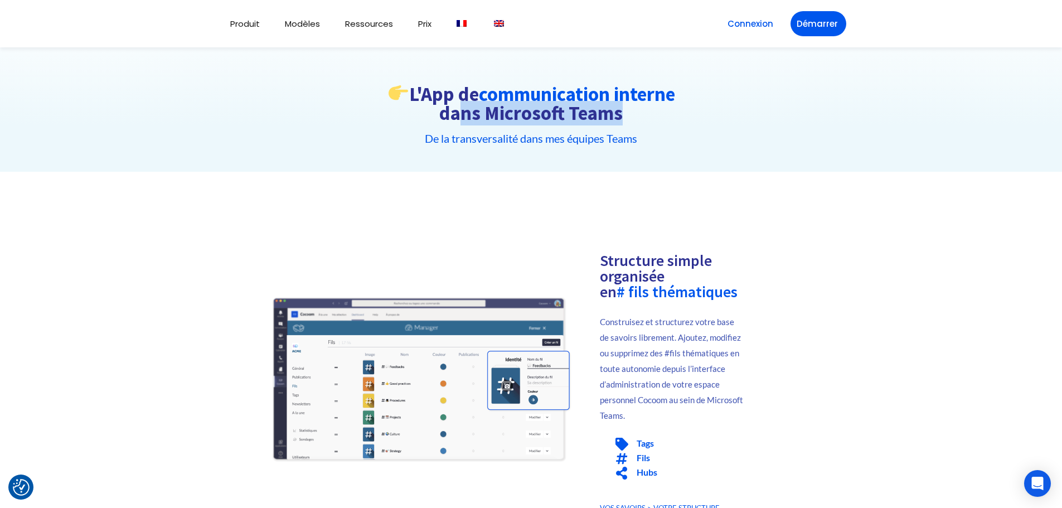
drag, startPoint x: 615, startPoint y: 115, endPoint x: 445, endPoint y: 119, distance: 170.0
click at [445, 119] on h1 "L'App de communication interne dans Microsoft Teams" at bounding box center [531, 103] width 744 height 41
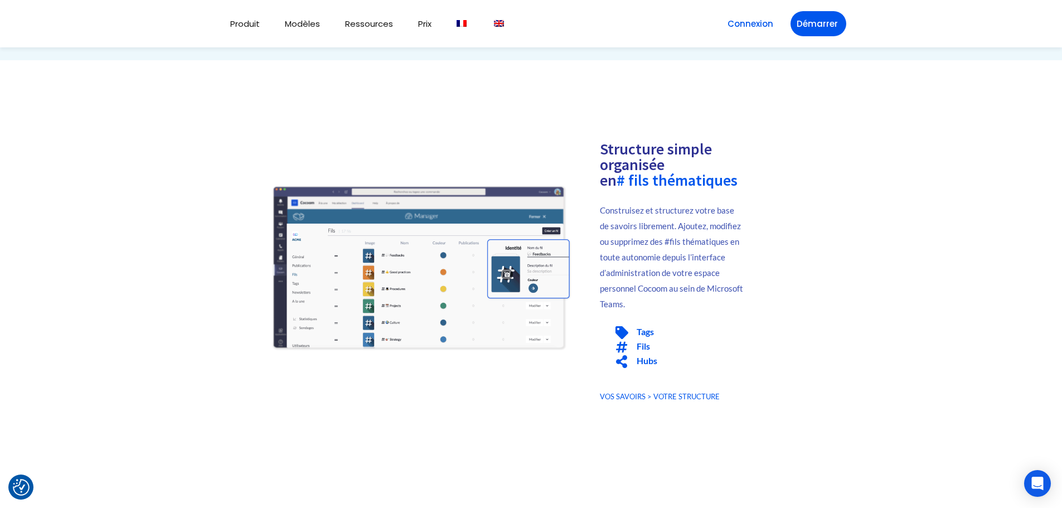
scroll to position [111, 0]
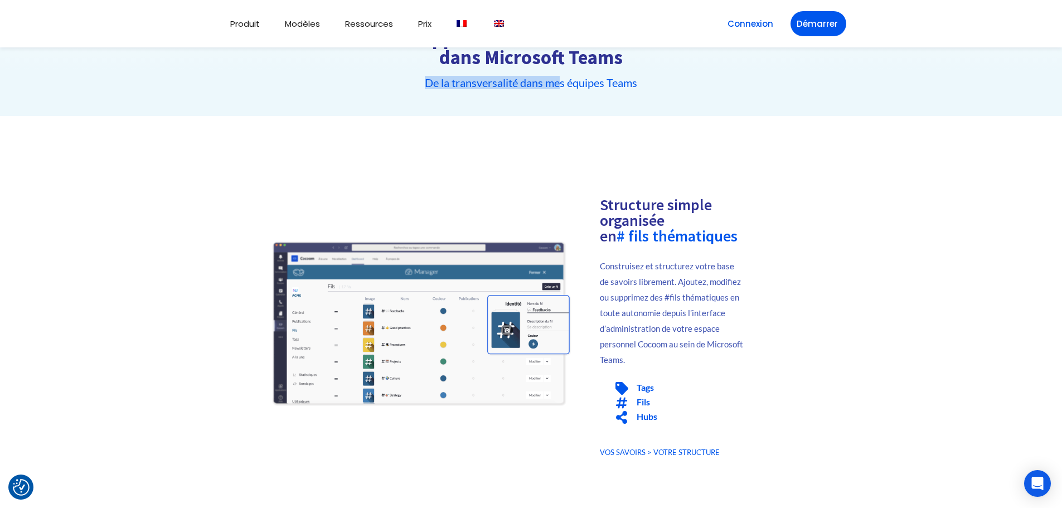
drag, startPoint x: 419, startPoint y: 75, endPoint x: 562, endPoint y: 81, distance: 143.4
click at [559, 80] on div "L'App de communication interne dans Microsoft Teams De la transversalité dans m…" at bounding box center [531, 71] width 744 height 89
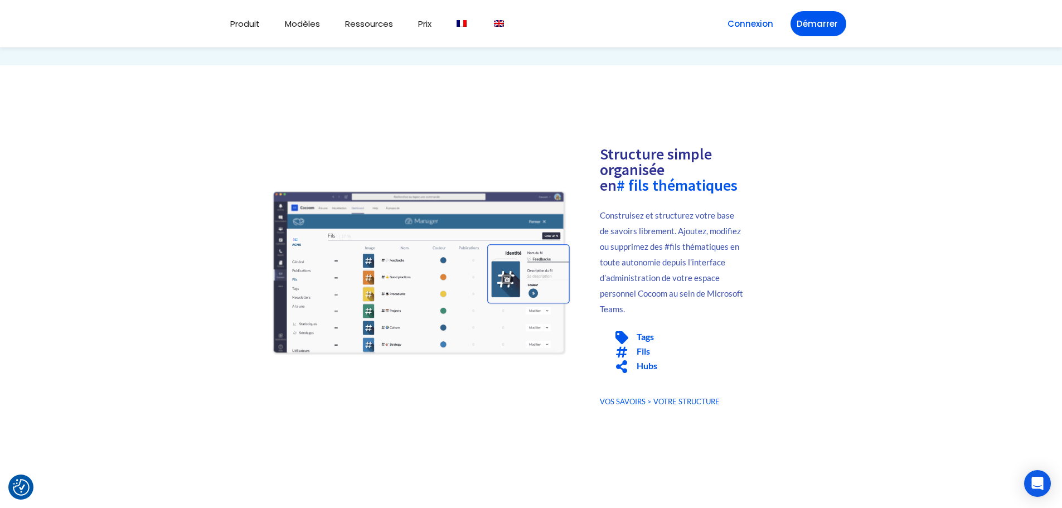
scroll to position [167, 0]
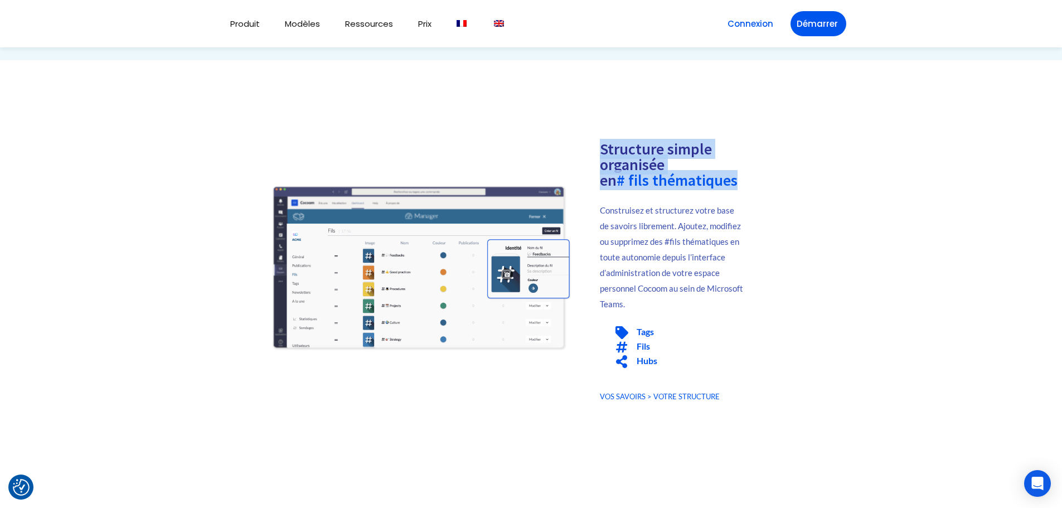
drag, startPoint x: 598, startPoint y: 145, endPoint x: 741, endPoint y: 177, distance: 147.3
click at [741, 176] on div "Structure simple organisée en # fils thématiques Construisez et structurez votr…" at bounding box center [680, 268] width 194 height 298
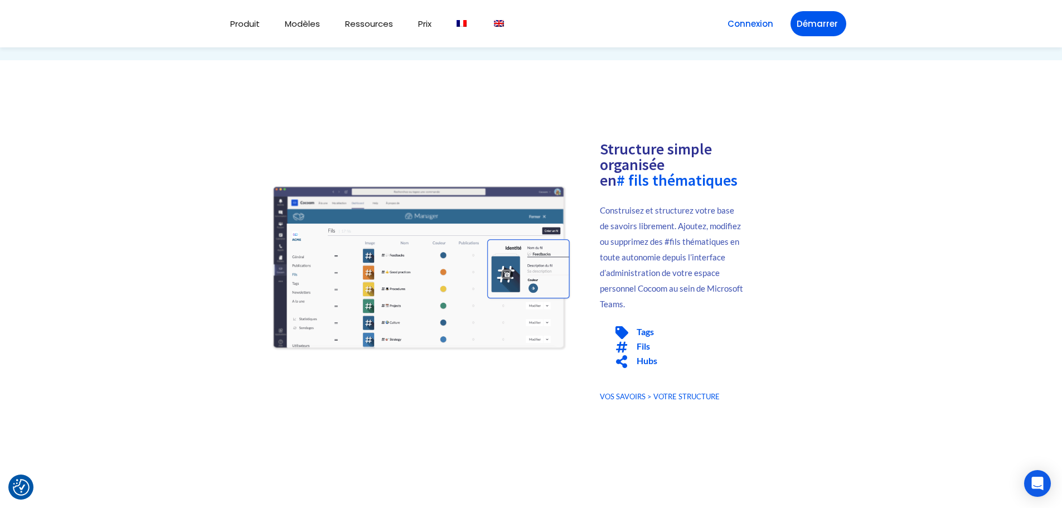
click at [694, 233] on p "Construisez et structurez votre base de savoirs librement. Ajoutez, modifiez ou…" at bounding box center [672, 256] width 144 height 109
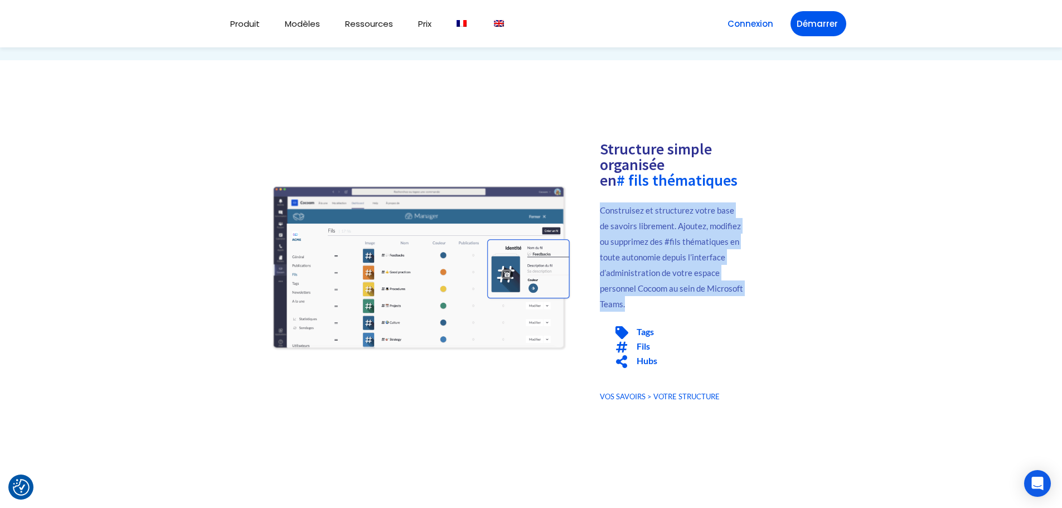
drag, startPoint x: 670, startPoint y: 302, endPoint x: 600, endPoint y: 204, distance: 120.3
click at [600, 204] on p "Construisez et structurez votre base de savoirs librement. Ajoutez, modifiez ou…" at bounding box center [672, 256] width 144 height 109
click at [624, 240] on p "Construisez et structurez votre base de savoirs librement. Ajoutez, modifiez ou…" at bounding box center [672, 256] width 144 height 109
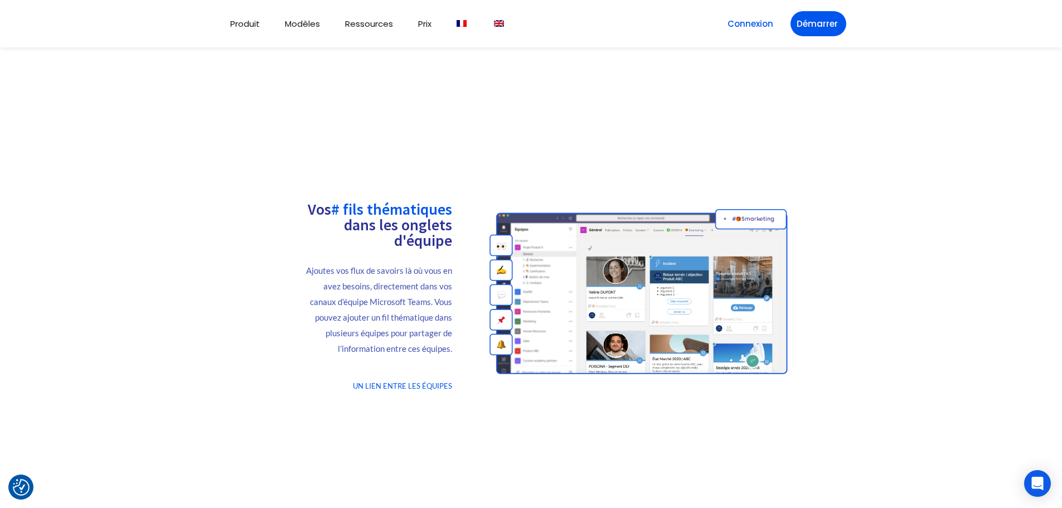
scroll to position [557, 0]
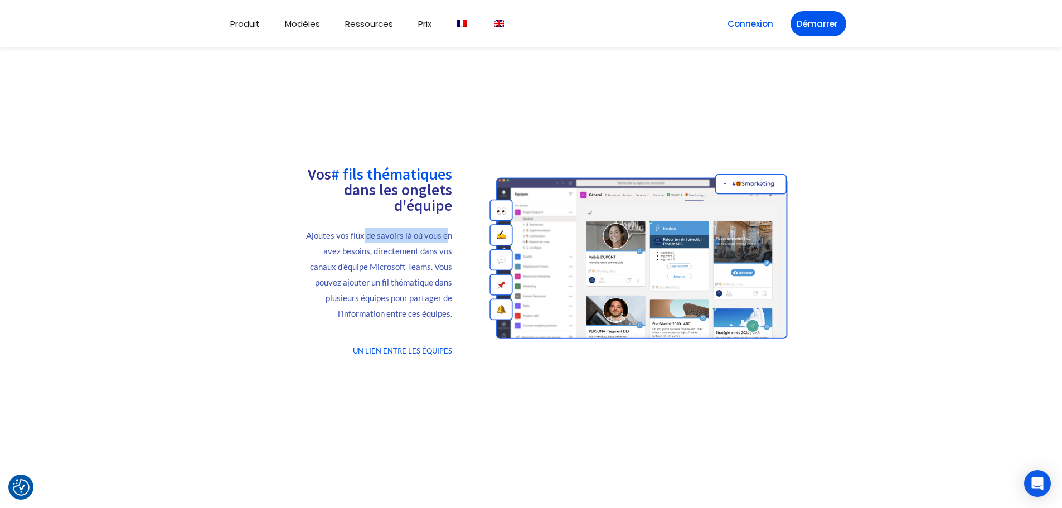
drag, startPoint x: 366, startPoint y: 240, endPoint x: 449, endPoint y: 236, distance: 82.6
click at [449, 236] on p "Ajoutes vos flux de savoirs là où vous en avez besoins, directement dans vos ca…" at bounding box center [378, 274] width 147 height 94
drag, startPoint x: 405, startPoint y: 251, endPoint x: 422, endPoint y: 252, distance: 17.3
click at [422, 252] on p "Ajoutes vos flux de savoirs là où vous en avez besoins, directement dans vos ca…" at bounding box center [378, 274] width 147 height 94
drag, startPoint x: 355, startPoint y: 271, endPoint x: 402, endPoint y: 271, distance: 47.4
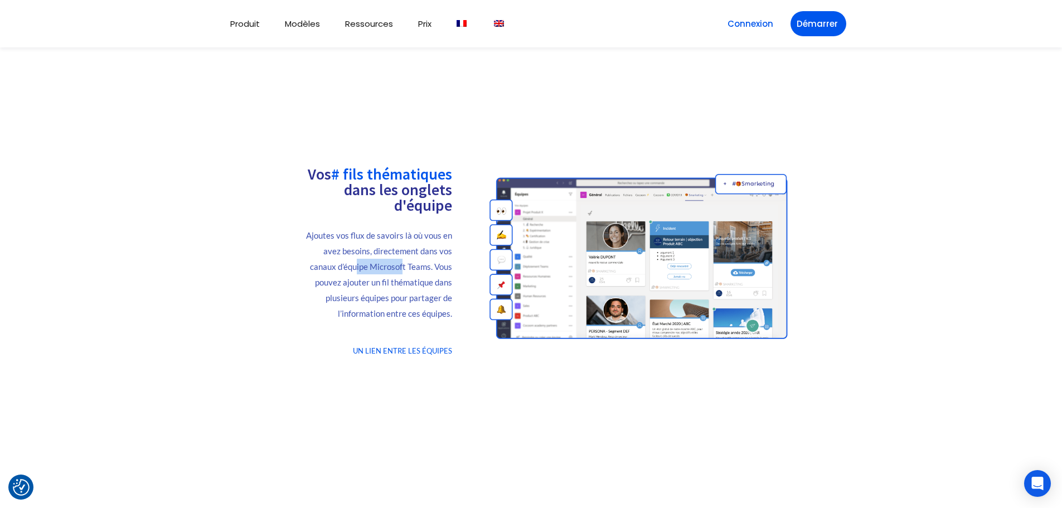
click at [402, 271] on p "Ajoutes vos flux de savoirs là où vous en avez besoins, directement dans vos ca…" at bounding box center [378, 274] width 147 height 94
drag, startPoint x: 357, startPoint y: 290, endPoint x: 413, endPoint y: 291, distance: 56.3
click at [413, 291] on p "Ajoutes vos flux de savoirs là où vous en avez besoins, directement dans vos ca…" at bounding box center [378, 274] width 147 height 94
drag, startPoint x: 376, startPoint y: 315, endPoint x: 419, endPoint y: 318, distance: 43.6
click at [416, 318] on p "Ajoutes vos flux de savoirs là où vous en avez besoins, directement dans vos ca…" at bounding box center [378, 274] width 147 height 94
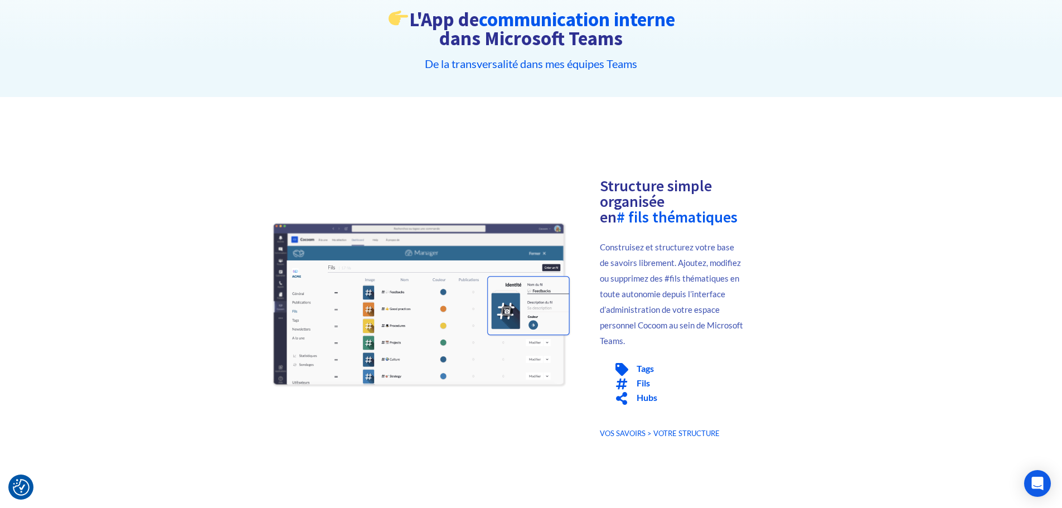
scroll to position [0, 0]
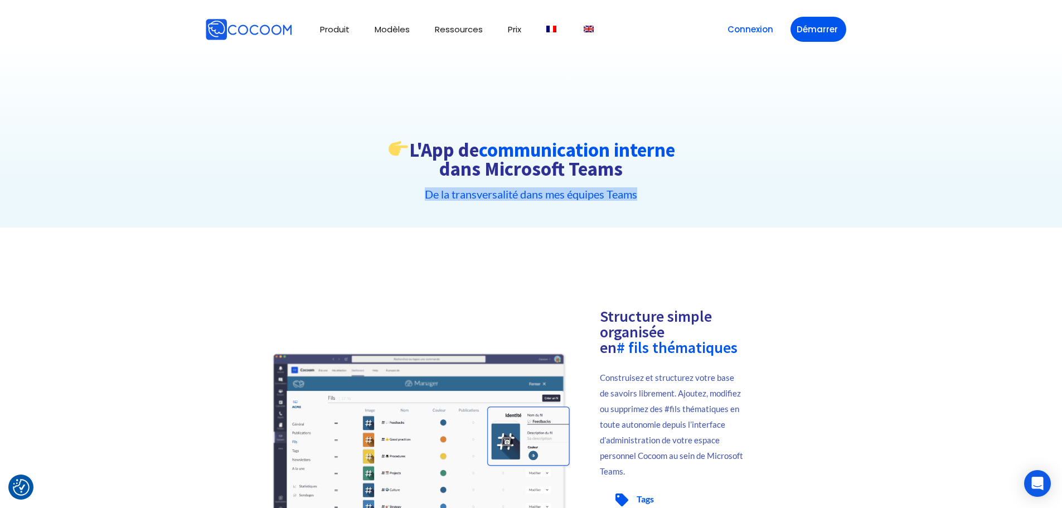
drag, startPoint x: 424, startPoint y: 192, endPoint x: 645, endPoint y: 195, distance: 221.3
click at [644, 195] on h5 "De la transversalité dans mes équipes Teams" at bounding box center [531, 193] width 744 height 11
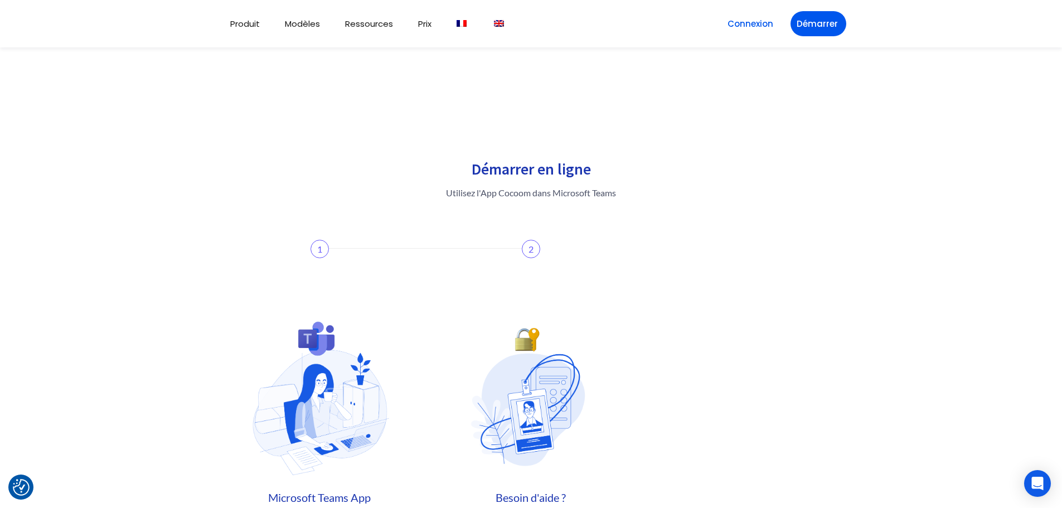
scroll to position [2007, 0]
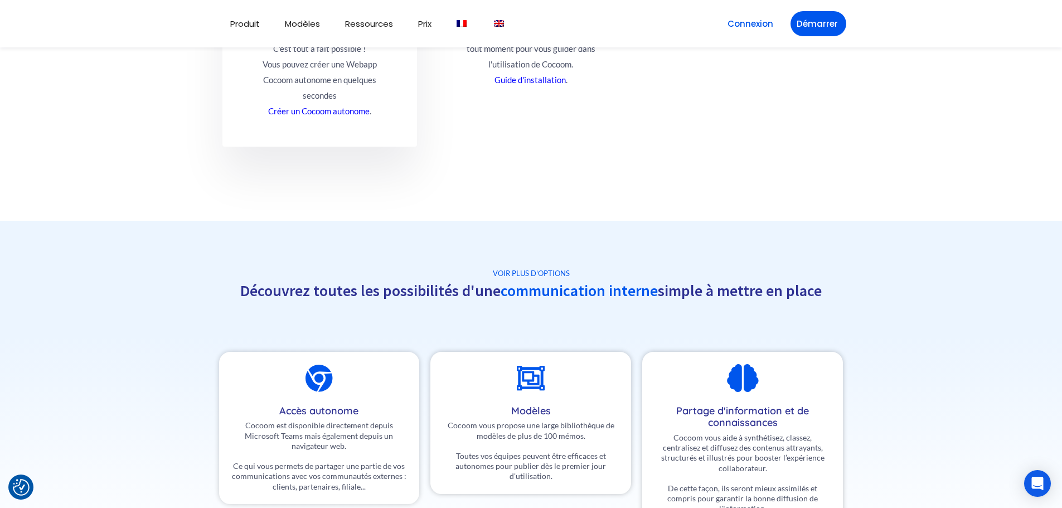
scroll to position [3846, 0]
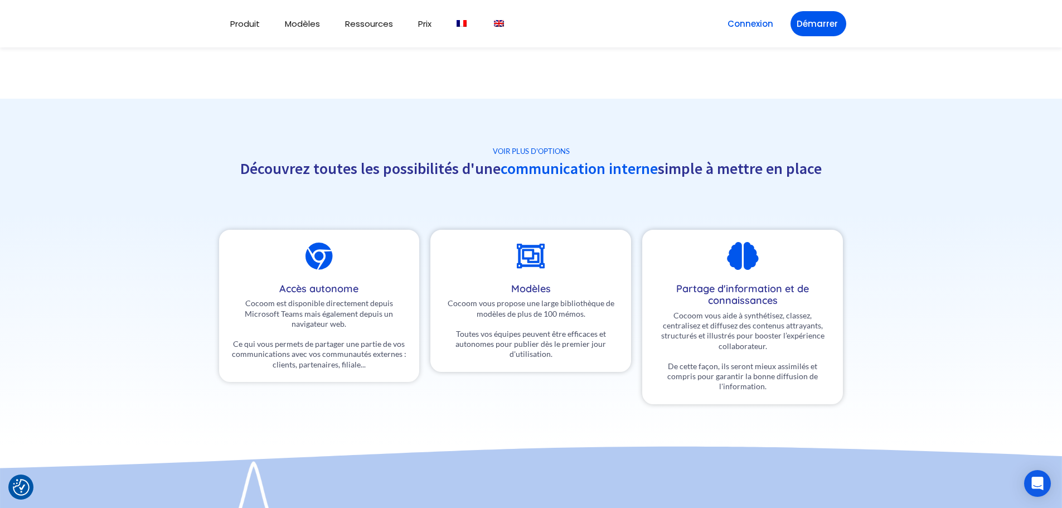
drag, startPoint x: 488, startPoint y: 288, endPoint x: 587, endPoint y: 385, distance: 138.7
click at [587, 386] on div "Modèles Cocoom vous propose une large bibliothèque de modèles de plus de 100 mé…" at bounding box center [531, 317] width 212 height 186
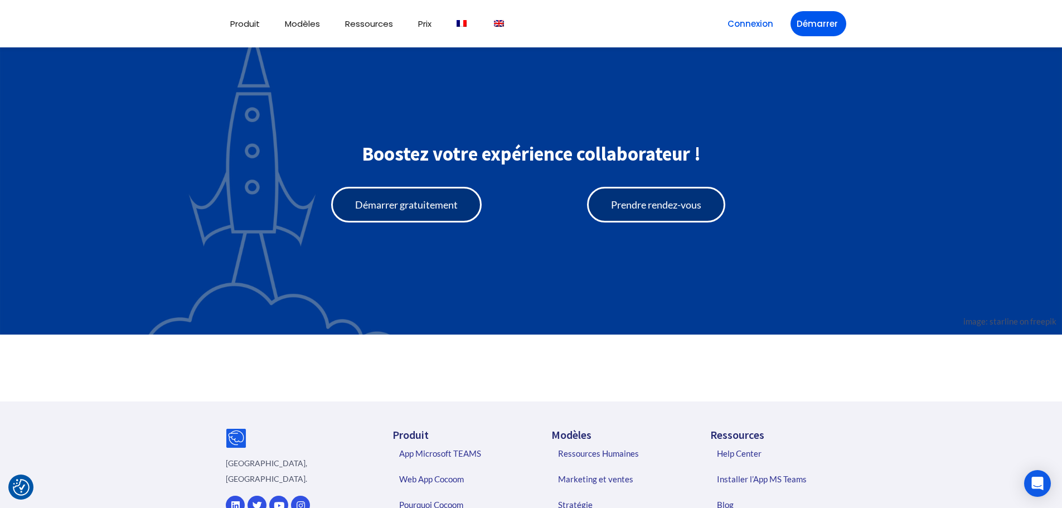
scroll to position [4436, 0]
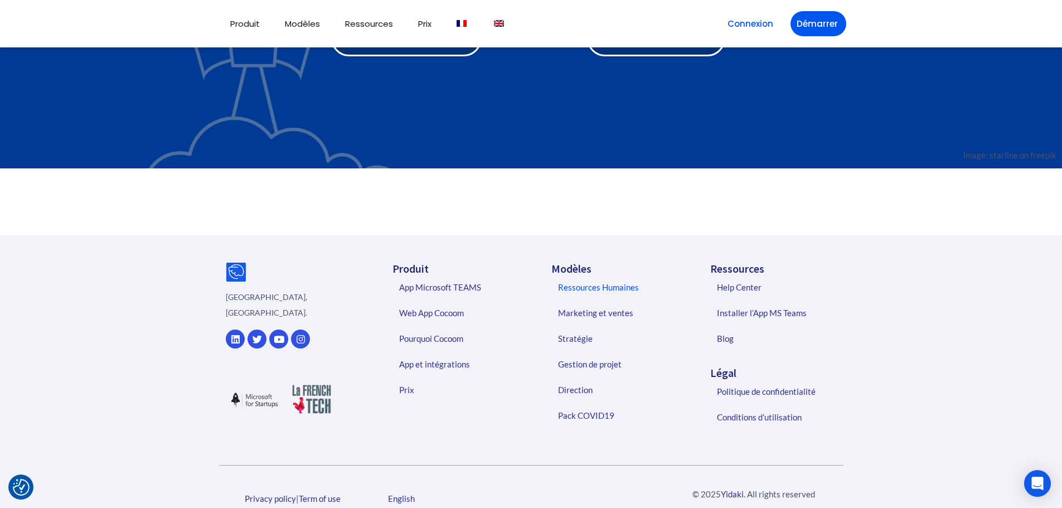
click at [597, 274] on link "Ressources Humaines" at bounding box center [618, 287] width 143 height 26
click at [596, 351] on link "Gestion de projet" at bounding box center [618, 364] width 143 height 26
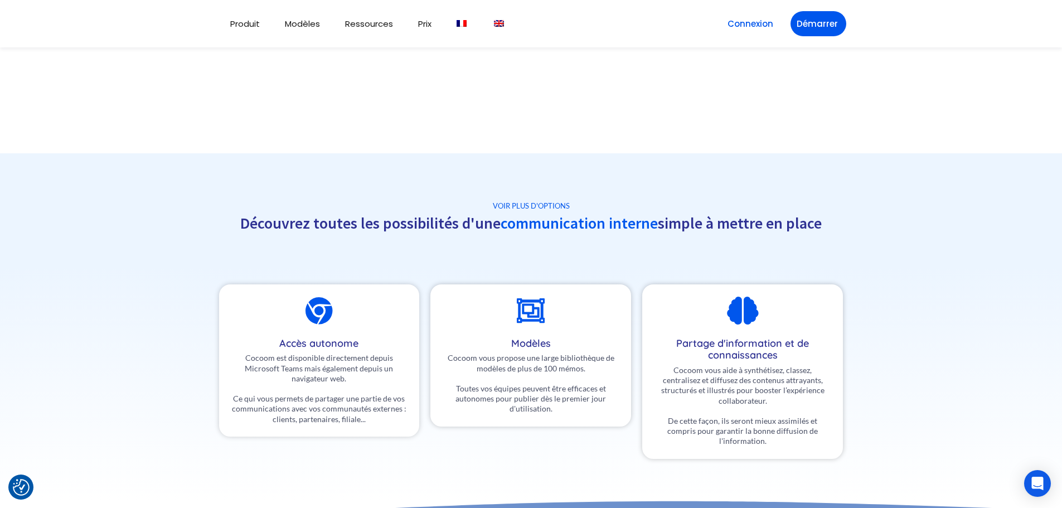
scroll to position [3712, 0]
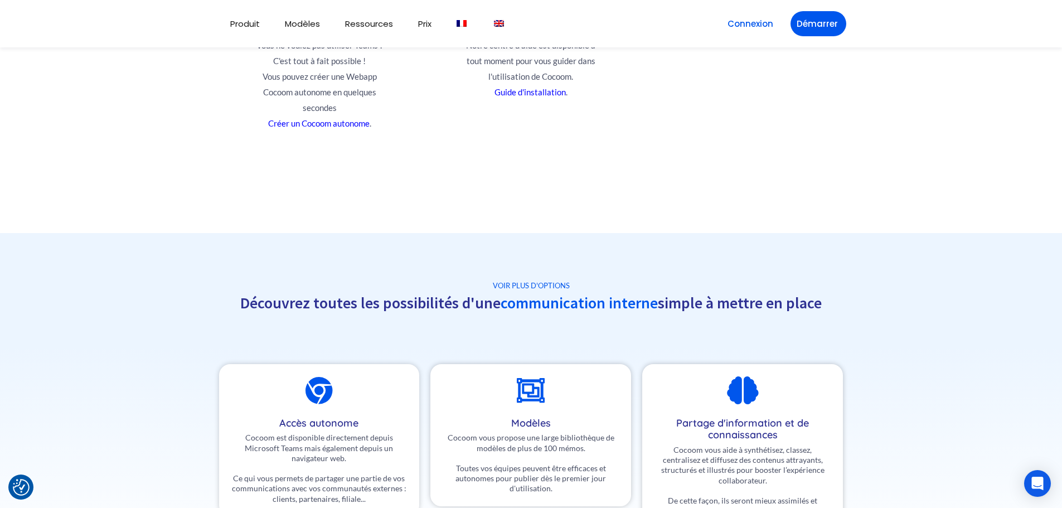
click at [694, 214] on div "VOIR PLUS D'OPTIONS Découvrez toutes les possibilités d'une communication inter…" at bounding box center [531, 280] width 1062 height 134
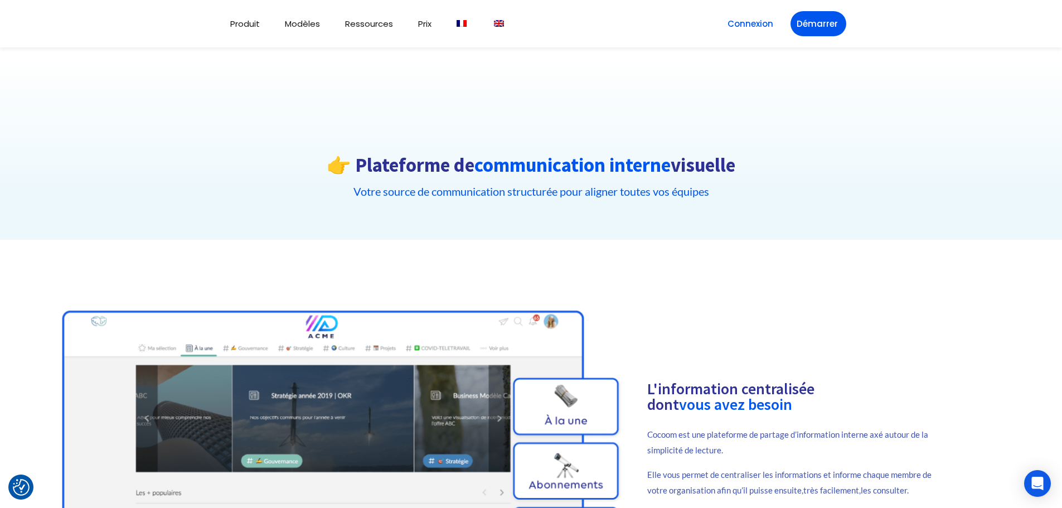
scroll to position [0, 0]
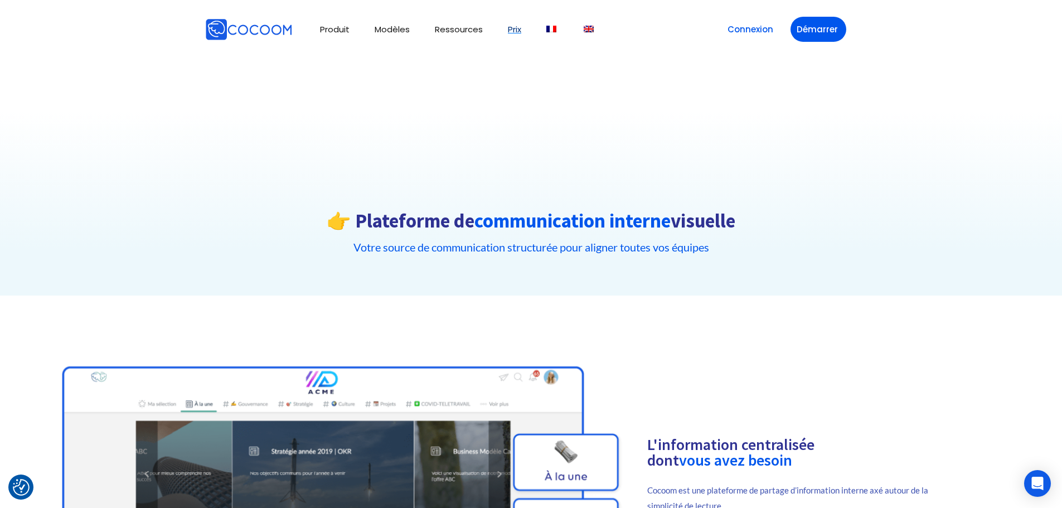
click at [511, 30] on link "Prix" at bounding box center [514, 29] width 13 height 8
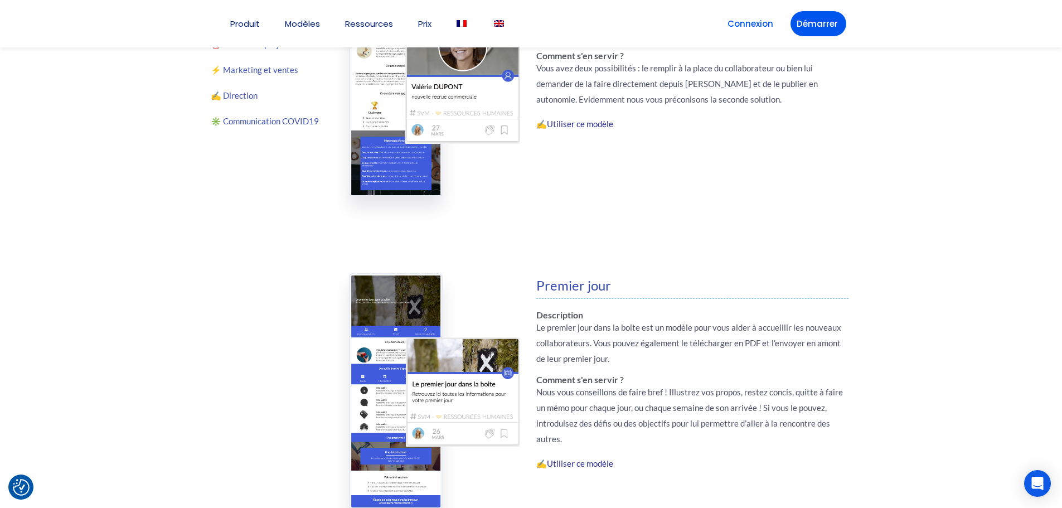
scroll to position [279, 0]
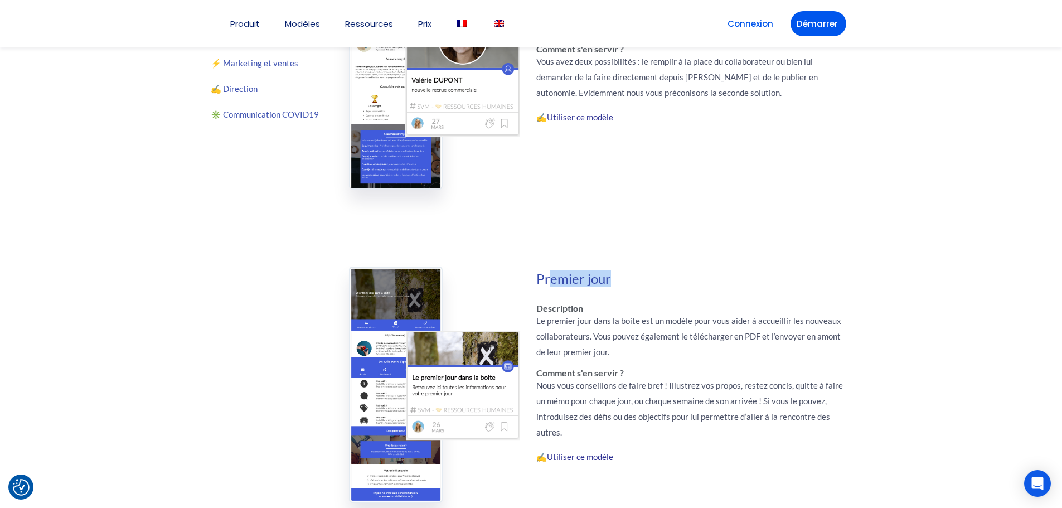
drag, startPoint x: 562, startPoint y: 273, endPoint x: 606, endPoint y: 288, distance: 46.4
click at [608, 286] on div "Premier jour Description Le premier jour dans la boite est un modèle pour vous …" at bounding box center [692, 384] width 313 height 225
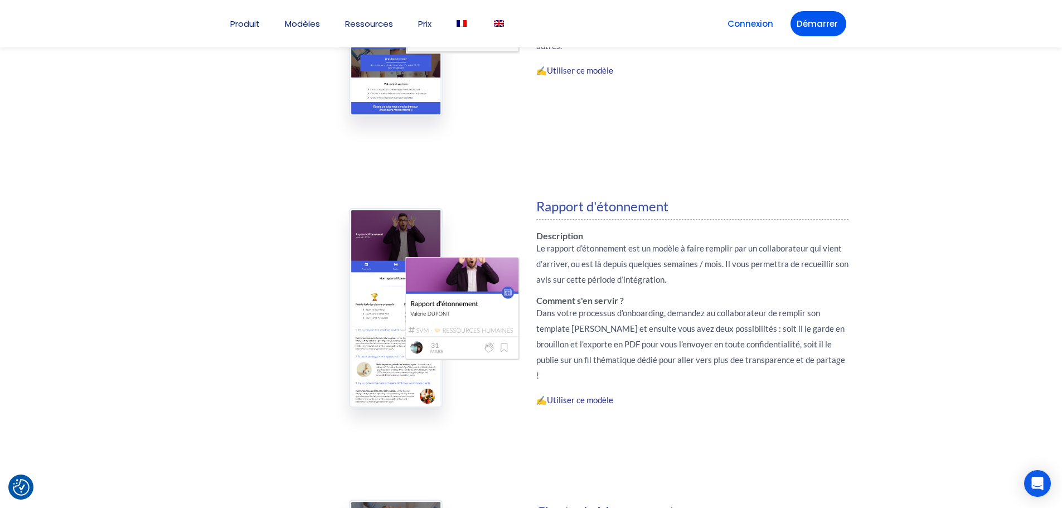
scroll to position [725, 0]
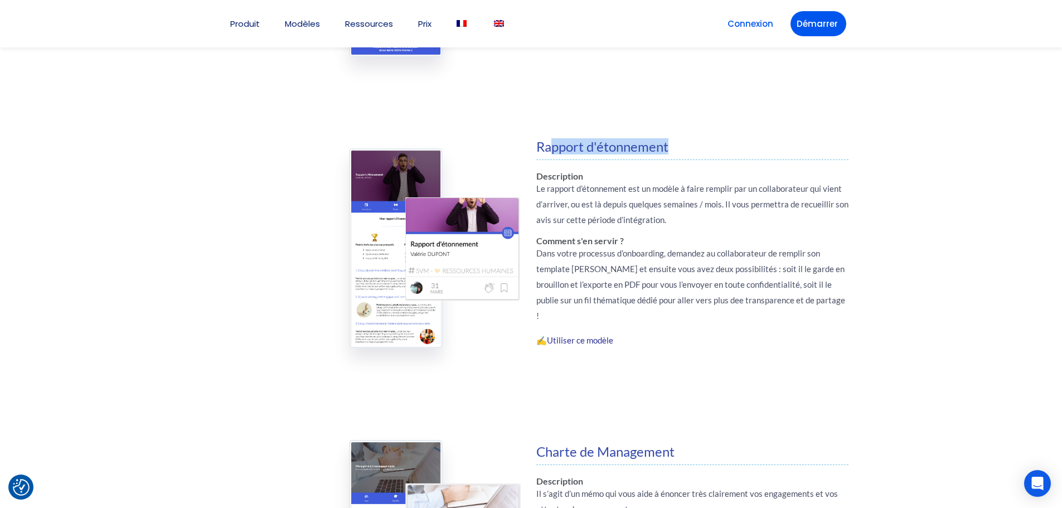
drag, startPoint x: 669, startPoint y: 145, endPoint x: 655, endPoint y: 190, distance: 46.2
click at [669, 146] on h4 "Rapport d'étonnement" at bounding box center [692, 146] width 313 height 13
click at [648, 228] on div "Le rapport d’étonnement est un modèle à faire remplir par un collaborateur qui …" at bounding box center [692, 209] width 313 height 56
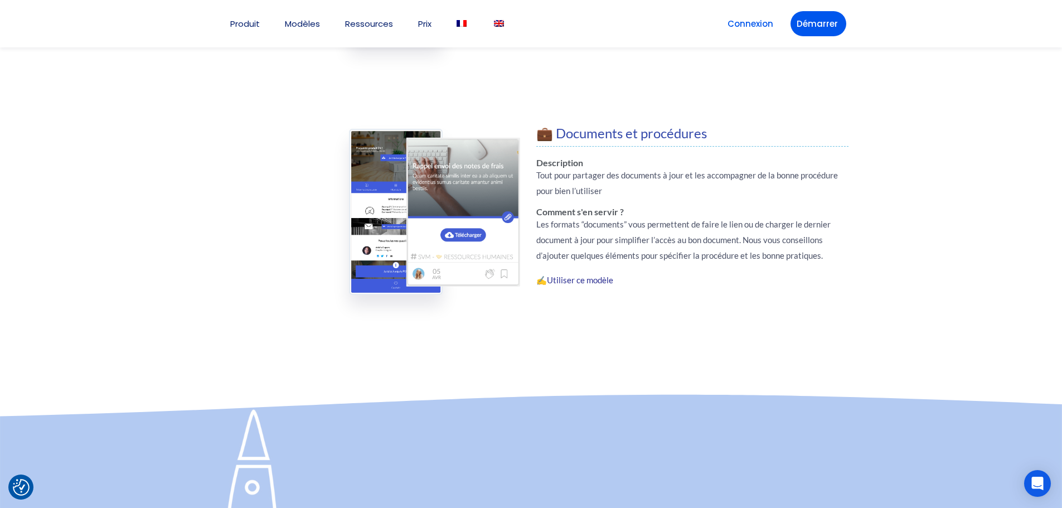
scroll to position [1616, 0]
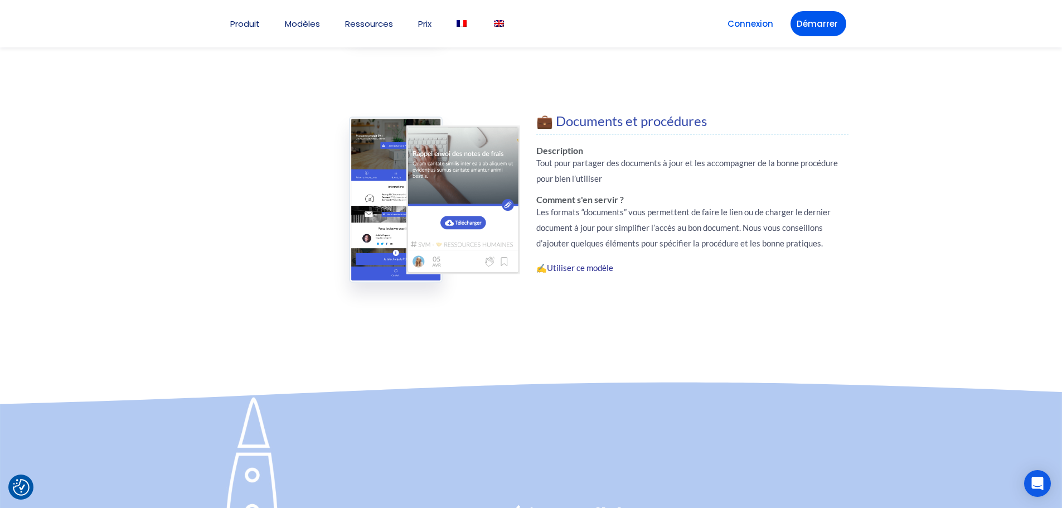
click at [778, 349] on section "💼 Documents et procédures Description Tout pour partager des documents à jour e…" at bounding box center [598, 238] width 514 height 258
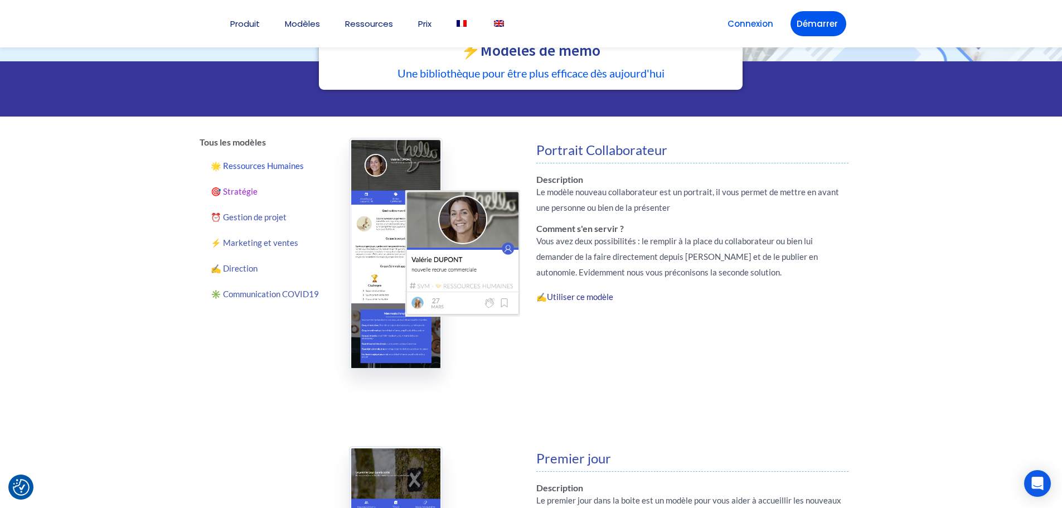
scroll to position [111, 0]
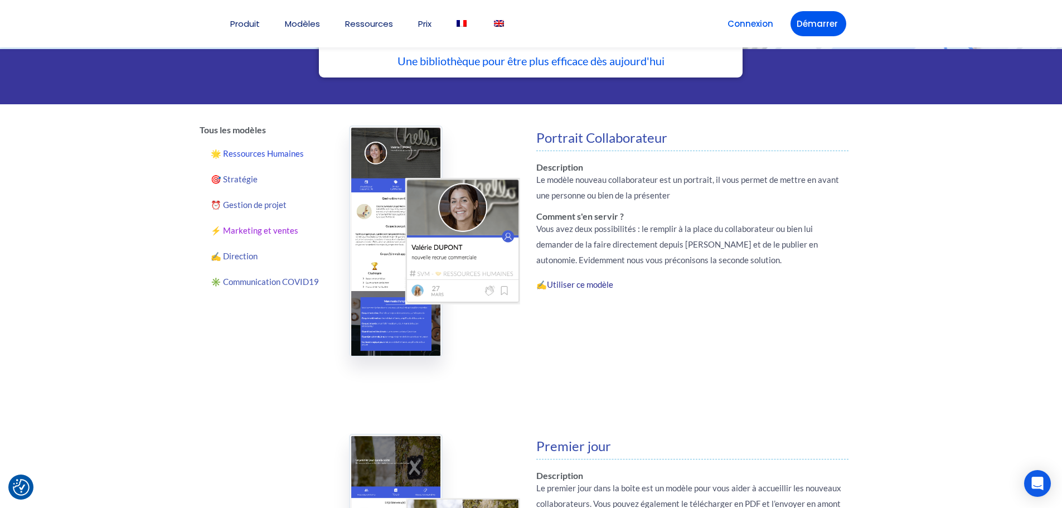
click at [281, 233] on link "⚡️ Marketing et ventes" at bounding box center [266, 230] width 133 height 26
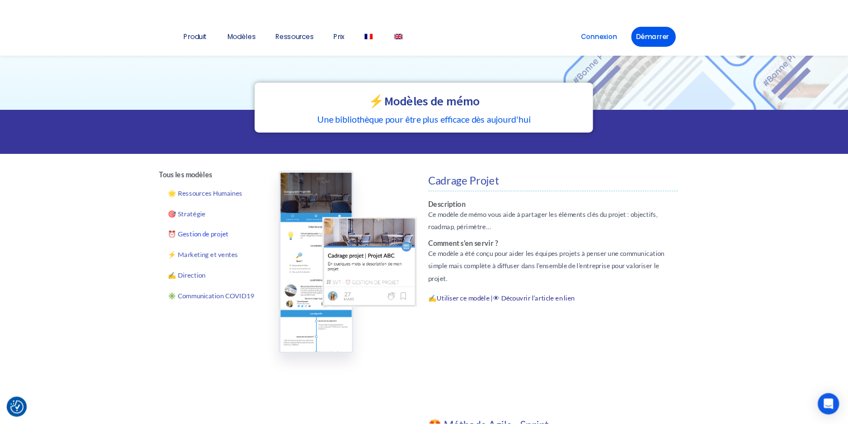
scroll to position [111, 0]
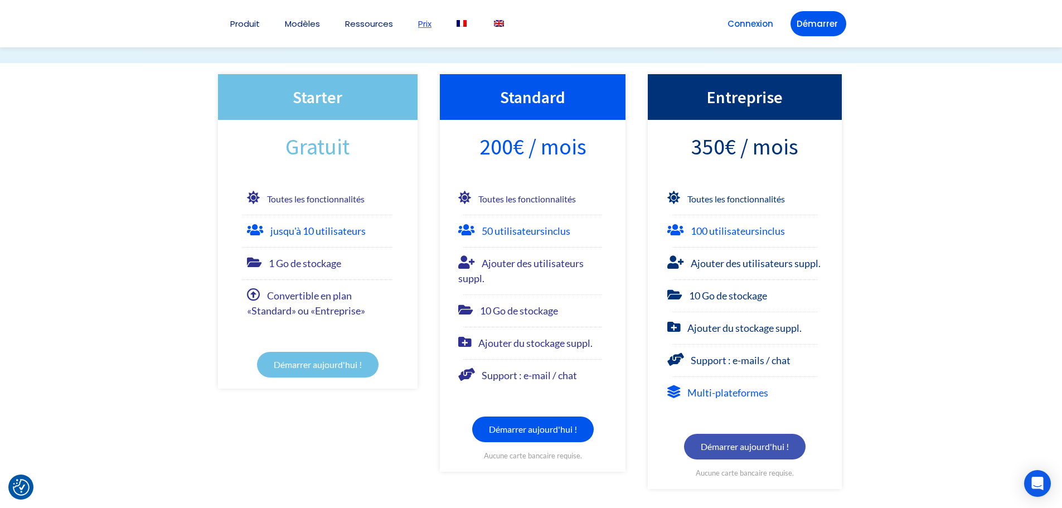
scroll to position [167, 0]
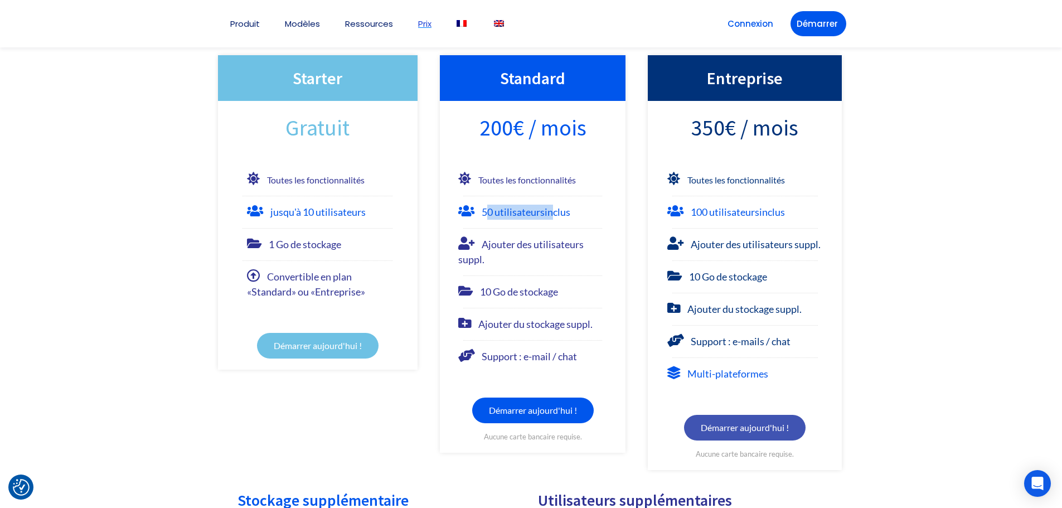
drag, startPoint x: 490, startPoint y: 212, endPoint x: 553, endPoint y: 212, distance: 63.0
click at [553, 212] on font "50 utilisateurs inclus" at bounding box center [526, 212] width 89 height 12
click at [565, 213] on b "inclus" at bounding box center [558, 212] width 26 height 12
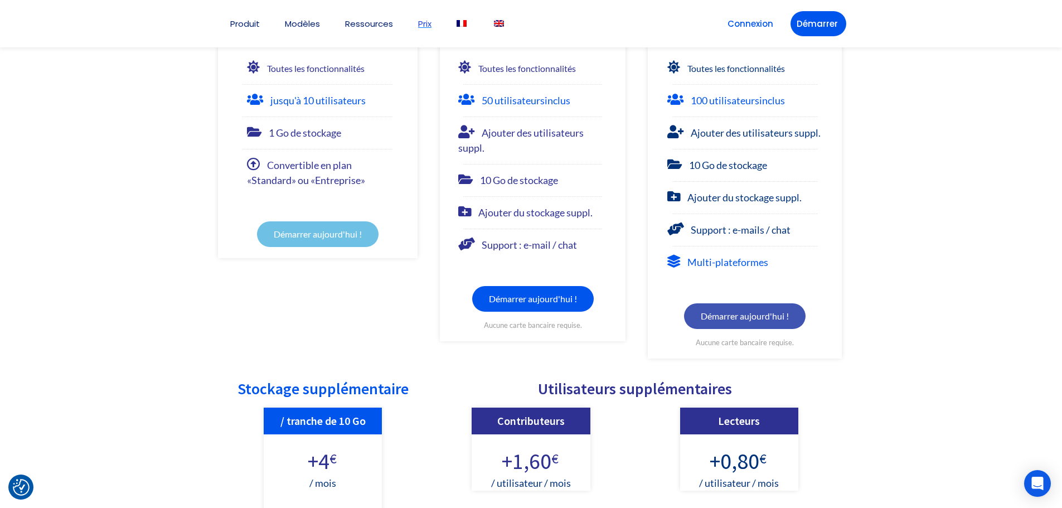
scroll to position [223, 0]
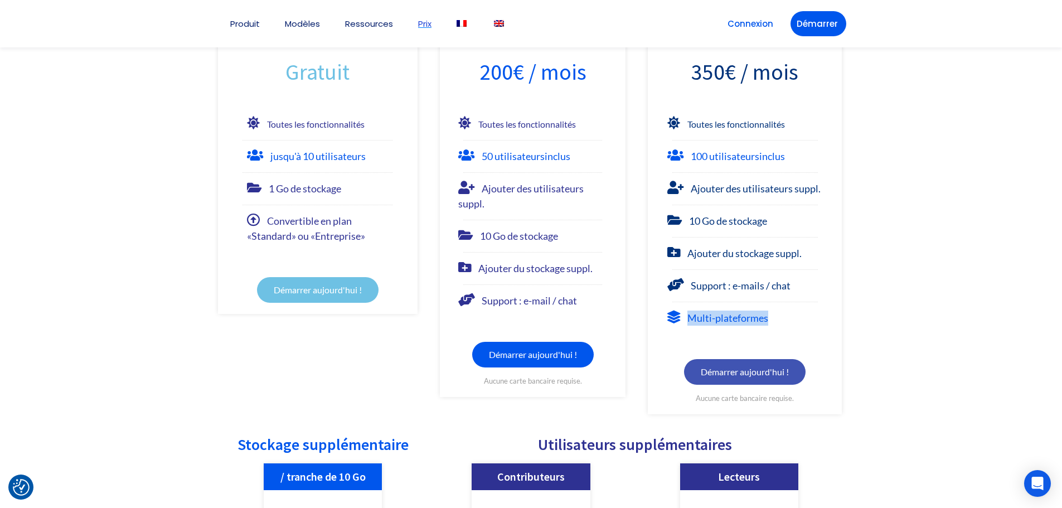
drag, startPoint x: 730, startPoint y: 320, endPoint x: 773, endPoint y: 320, distance: 42.9
click at [773, 320] on div "Multi-plateformes" at bounding box center [744, 317] width 155 height 15
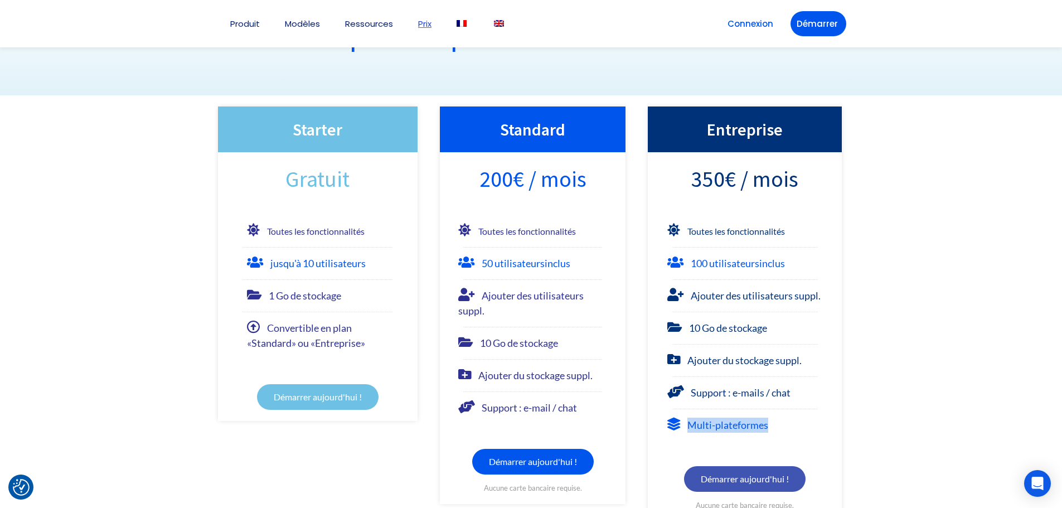
scroll to position [111, 0]
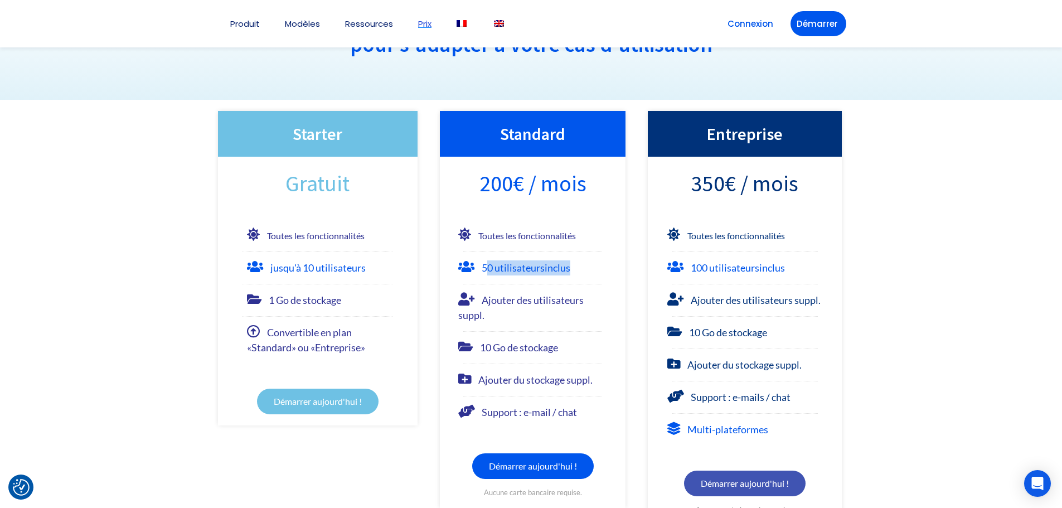
drag, startPoint x: 487, startPoint y: 265, endPoint x: 579, endPoint y: 267, distance: 92.5
click at [579, 267] on div "50 utilisateurs inclus" at bounding box center [532, 267] width 148 height 15
click at [547, 269] on b "inclus" at bounding box center [558, 267] width 26 height 12
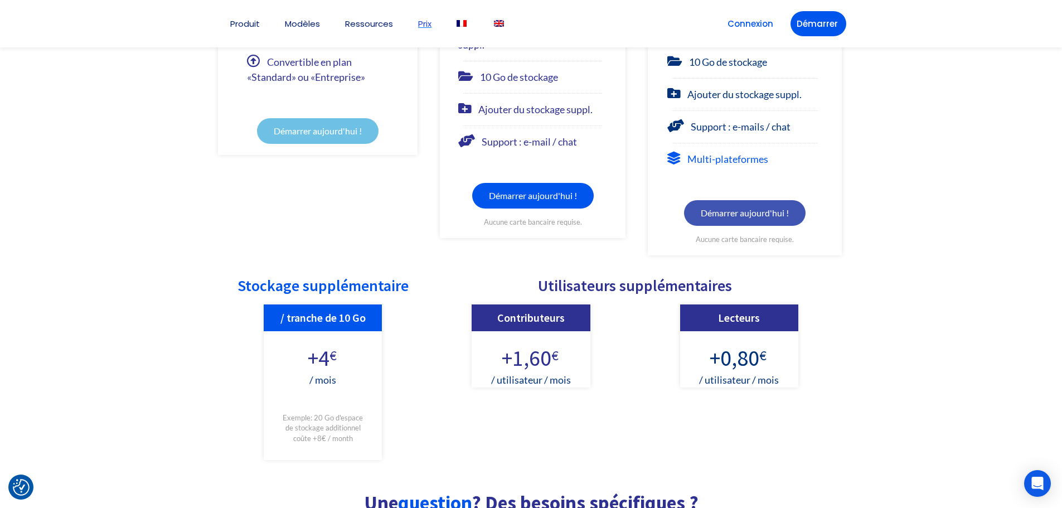
scroll to position [390, 0]
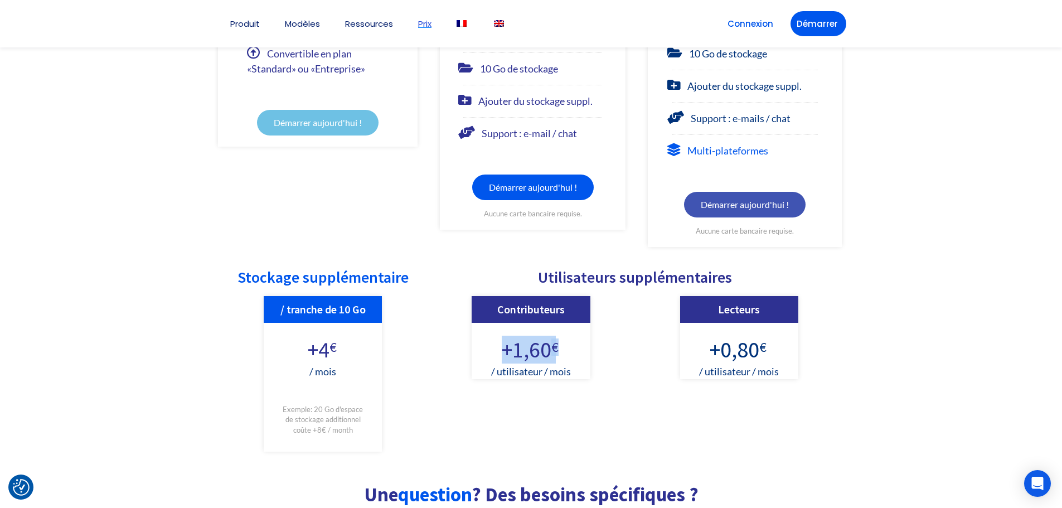
drag, startPoint x: 501, startPoint y: 351, endPoint x: 556, endPoint y: 345, distance: 56.1
click at [556, 345] on div "+1,60 €" at bounding box center [531, 343] width 118 height 41
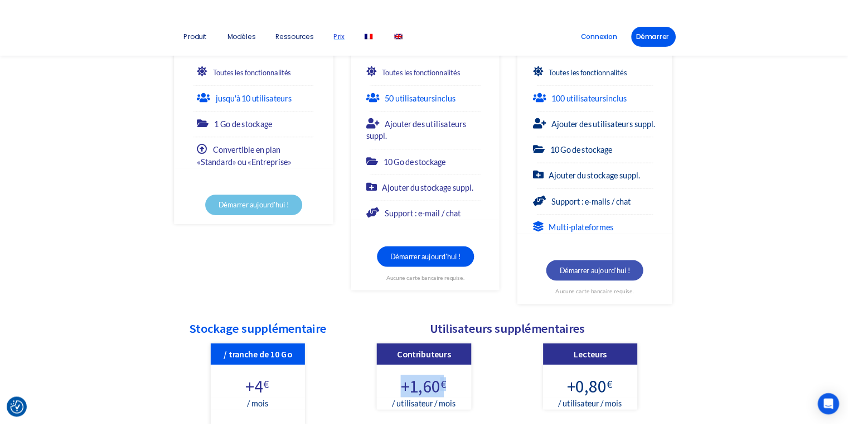
scroll to position [111, 0]
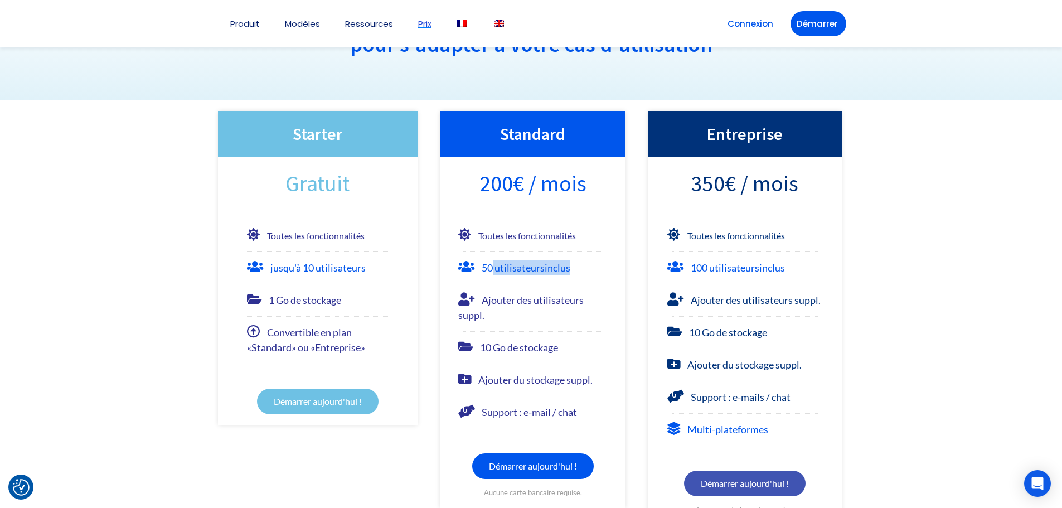
drag, startPoint x: 494, startPoint y: 266, endPoint x: 632, endPoint y: 258, distance: 138.0
click at [632, 258] on div "Standard 200€ / mois Toutes les fonctionnalités 50 utilisateurs inclus Ajouter …" at bounding box center [533, 318] width 208 height 437
click at [540, 266] on font "50 utilisateurs inclus" at bounding box center [526, 267] width 89 height 12
drag, startPoint x: 701, startPoint y: 266, endPoint x: 737, endPoint y: 265, distance: 35.7
click at [737, 265] on font "100 utilisateurs inclus" at bounding box center [738, 267] width 94 height 12
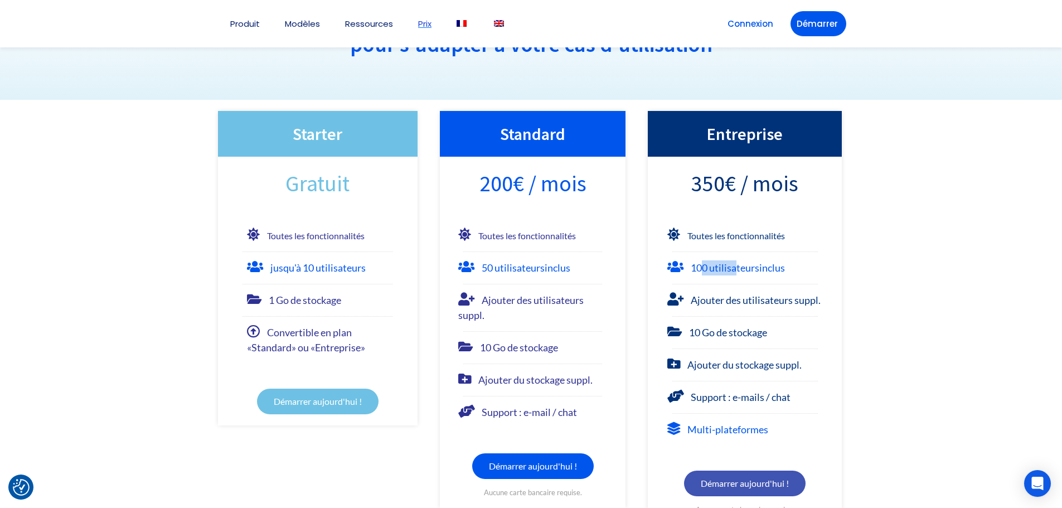
click at [745, 267] on font "100 utilisateurs inclus" at bounding box center [738, 267] width 94 height 12
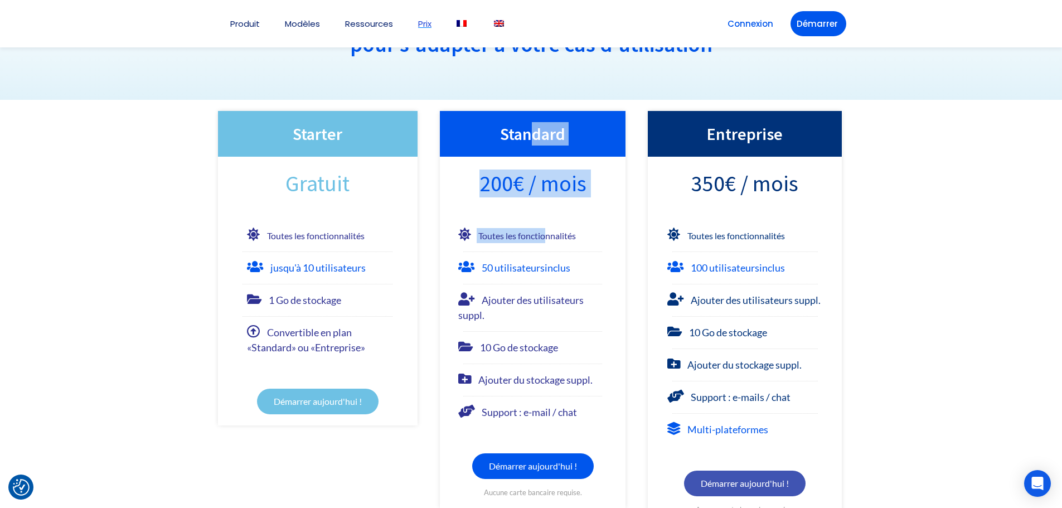
drag, startPoint x: 533, startPoint y: 115, endPoint x: 545, endPoint y: 215, distance: 100.5
click at [545, 215] on div "Standard 200€ / mois Toutes les fonctionnalités 50 utilisateurs inclus Ajouter …" at bounding box center [533, 309] width 186 height 397
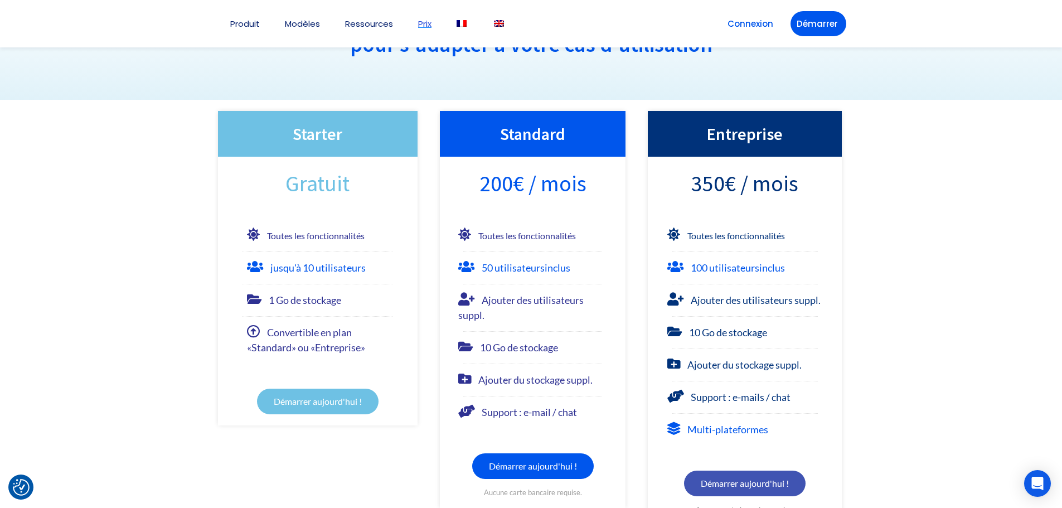
click at [586, 221] on ul "Toutes les fonctionnalités 50 utilisateurs inclus Ajouter des utilisateurs supp…" at bounding box center [533, 315] width 186 height 210
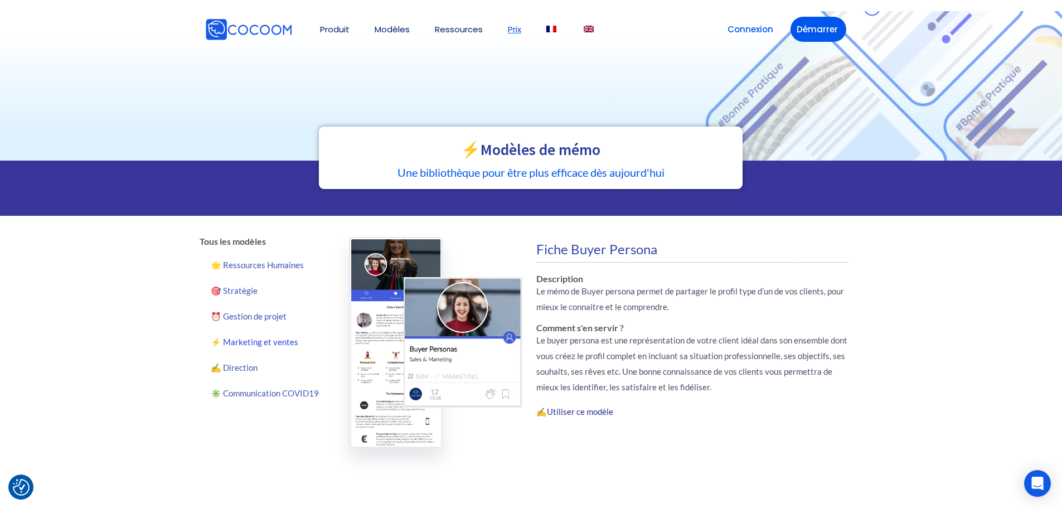
click at [514, 26] on link "Prix" at bounding box center [514, 29] width 13 height 8
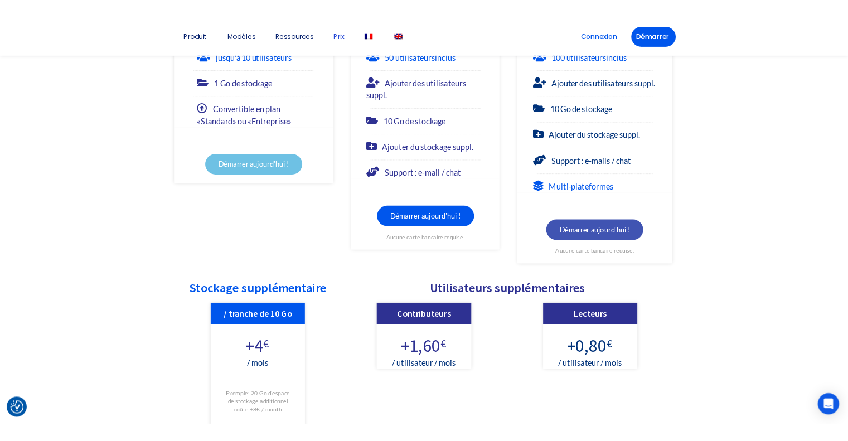
scroll to position [334, 0]
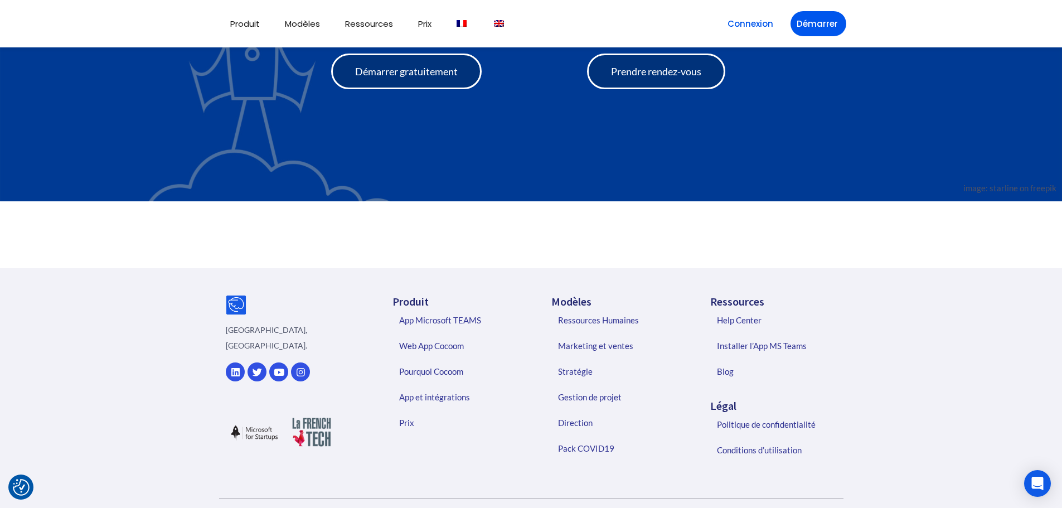
scroll to position [4436, 0]
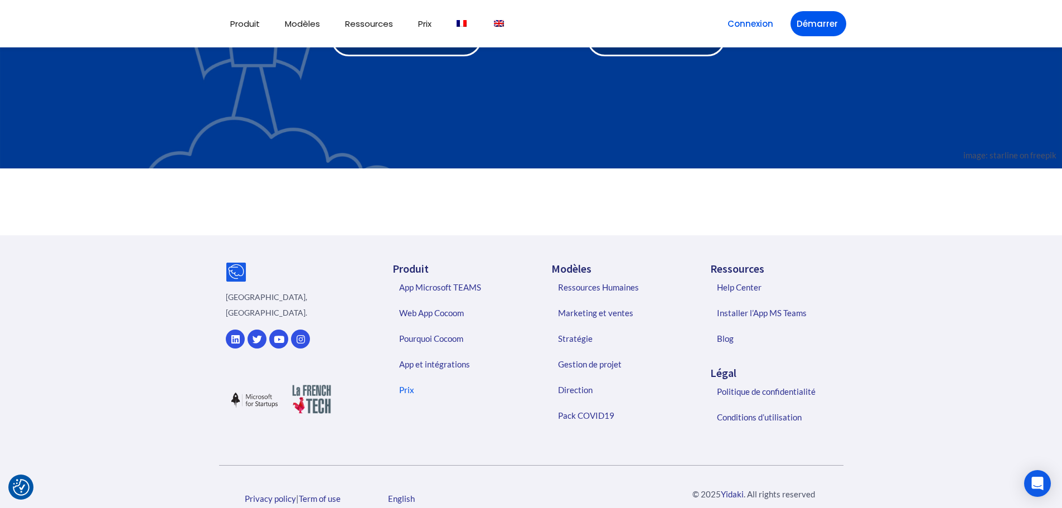
click at [414, 377] on link "Prix" at bounding box center [459, 390] width 143 height 26
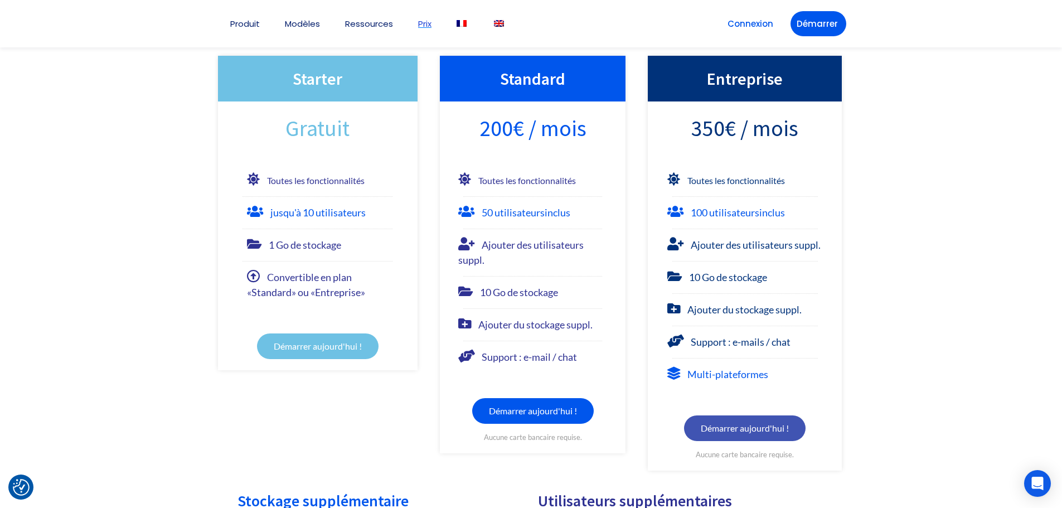
scroll to position [167, 0]
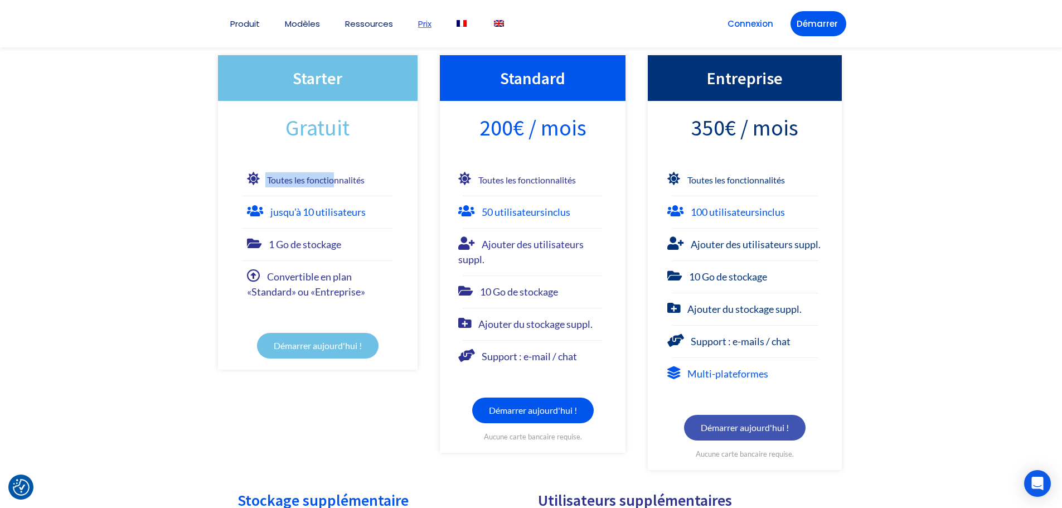
drag, startPoint x: 250, startPoint y: 183, endPoint x: 337, endPoint y: 179, distance: 87.1
click at [337, 179] on div "Toutes les fonctionnalités" at bounding box center [318, 179] width 142 height 15
click at [380, 181] on div "Toutes les fonctionnalités" at bounding box center [318, 179] width 142 height 15
drag, startPoint x: 290, startPoint y: 181, endPoint x: 255, endPoint y: 177, distance: 34.7
click at [256, 178] on div "Toutes les fonctionnalités" at bounding box center [318, 179] width 142 height 15
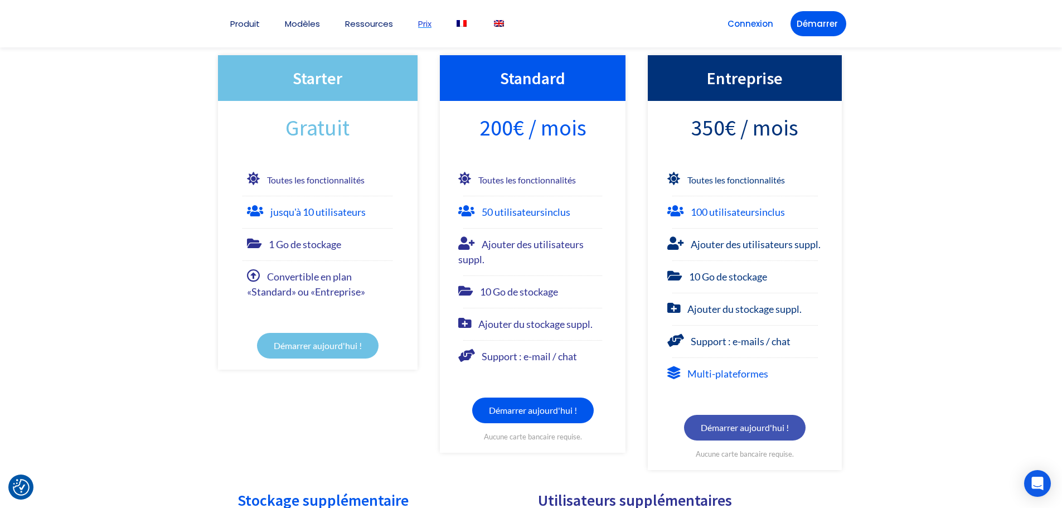
click at [350, 230] on li "1 Go de stockage" at bounding box center [318, 240] width 200 height 24
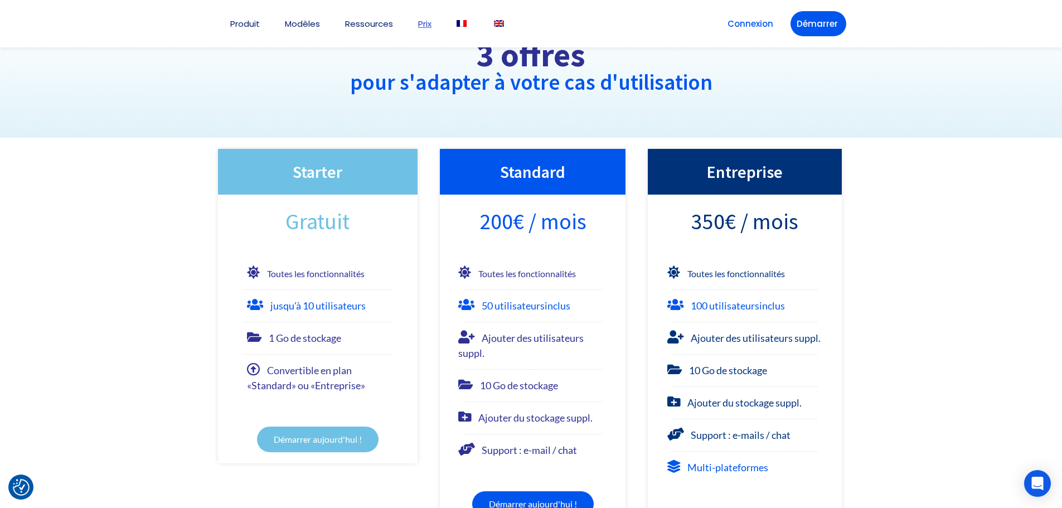
scroll to position [56, 0]
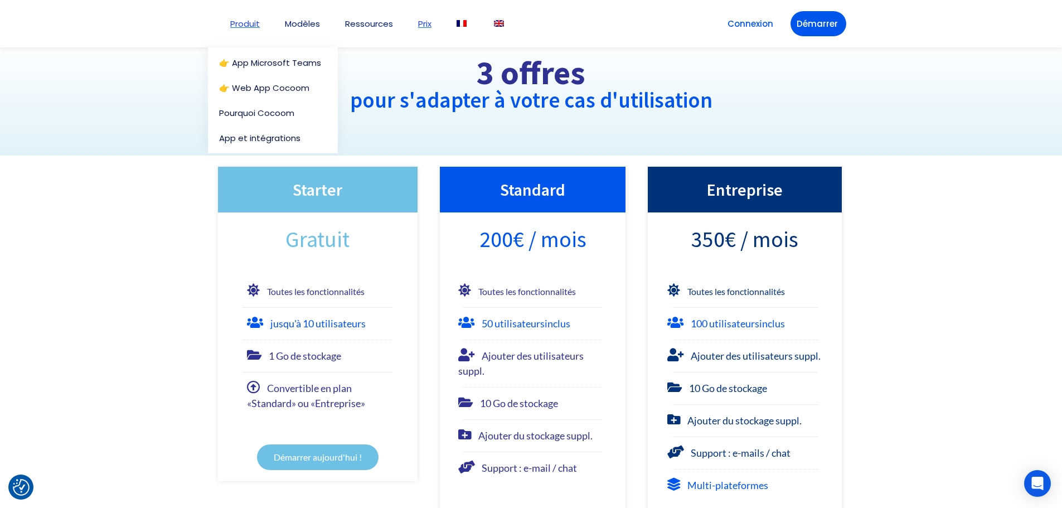
click at [241, 25] on link "Produit" at bounding box center [245, 24] width 30 height 8
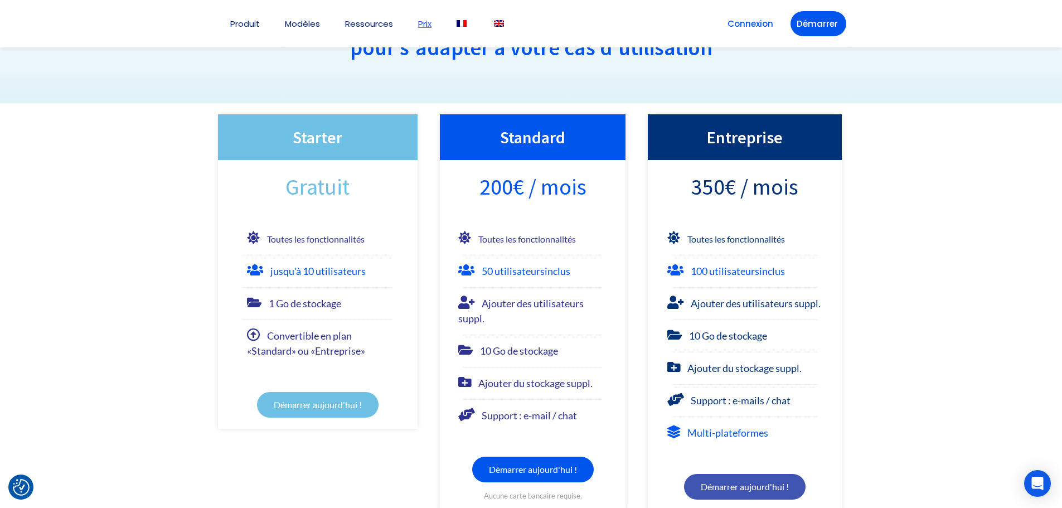
scroll to position [0, 0]
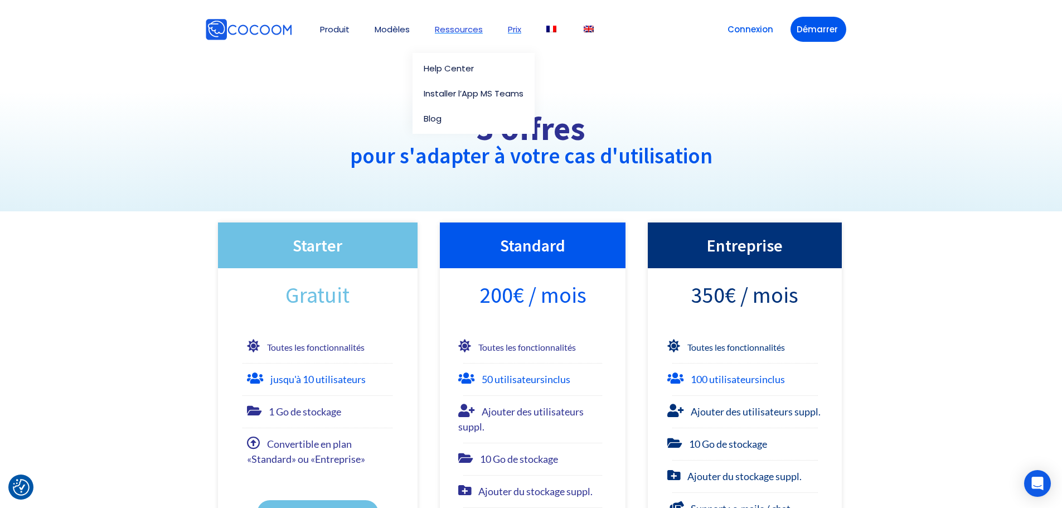
click at [457, 33] on link "Ressources" at bounding box center [459, 29] width 48 height 8
click at [842, 27] on link "Démarrer" at bounding box center [818, 29] width 56 height 25
click at [256, 28] on img at bounding box center [248, 29] width 87 height 22
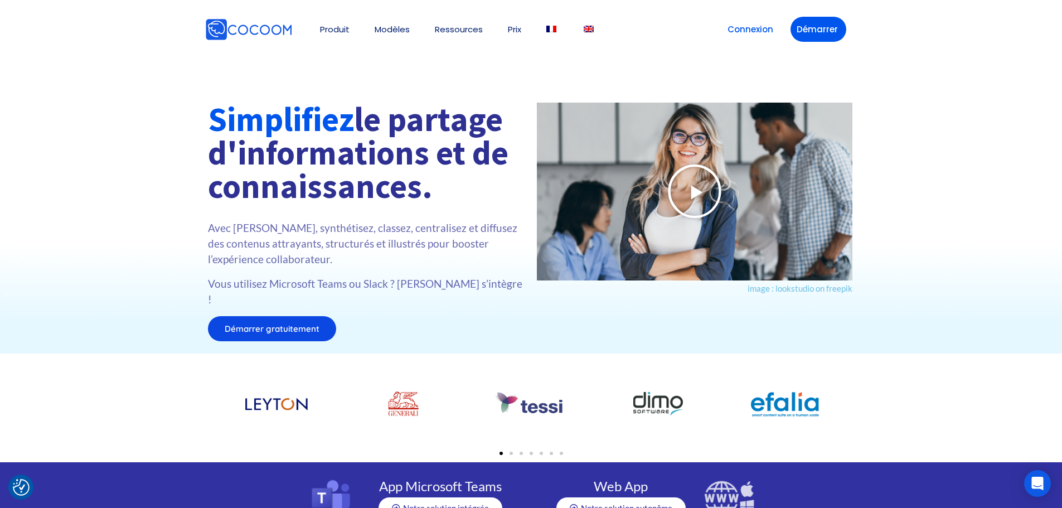
click at [684, 191] on icon at bounding box center [695, 191] width 56 height 56
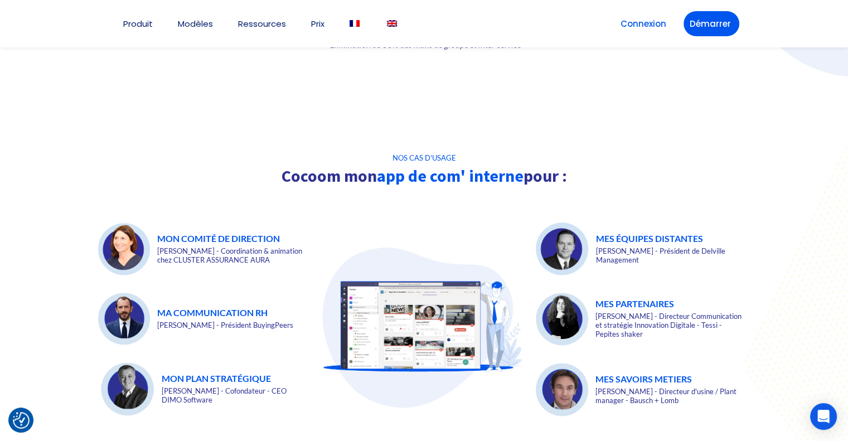
scroll to position [1581, 0]
